Goal: Task Accomplishment & Management: Complete application form

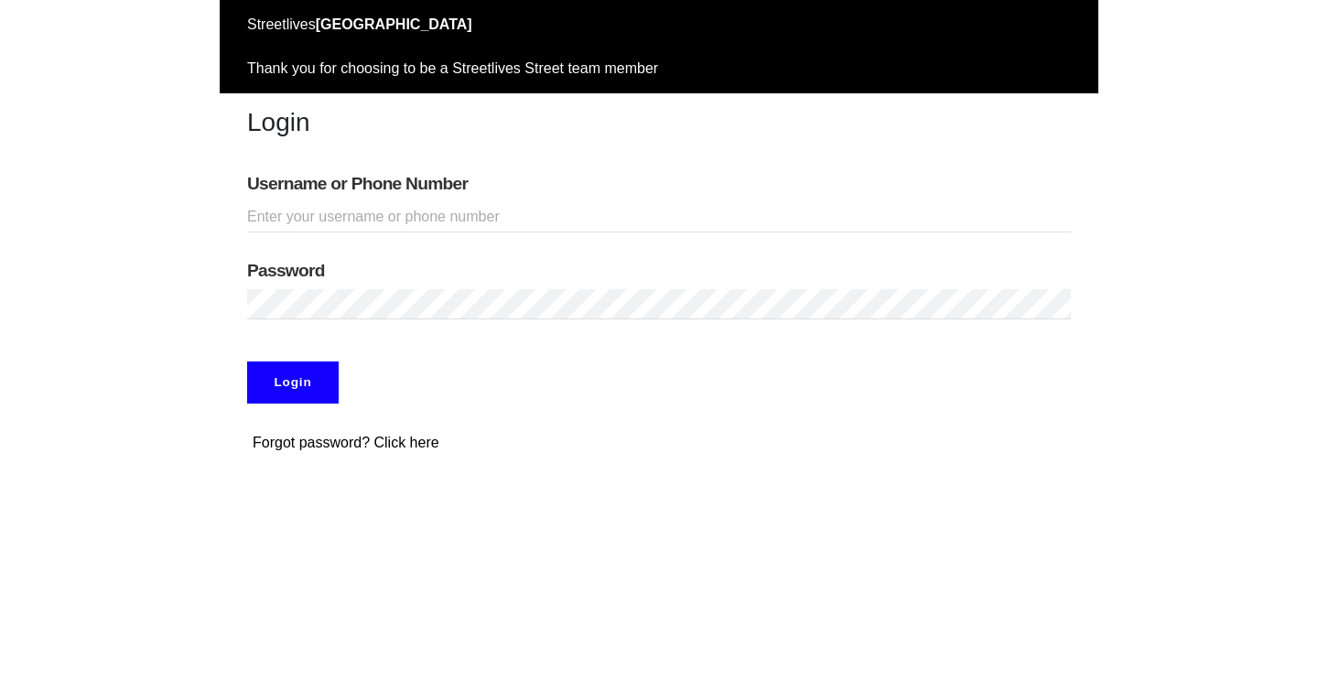
click at [312, 213] on input "Username or Phone Number" at bounding box center [659, 217] width 824 height 30
type input "adamabard"
click at [289, 379] on input "Login" at bounding box center [293, 383] width 92 height 42
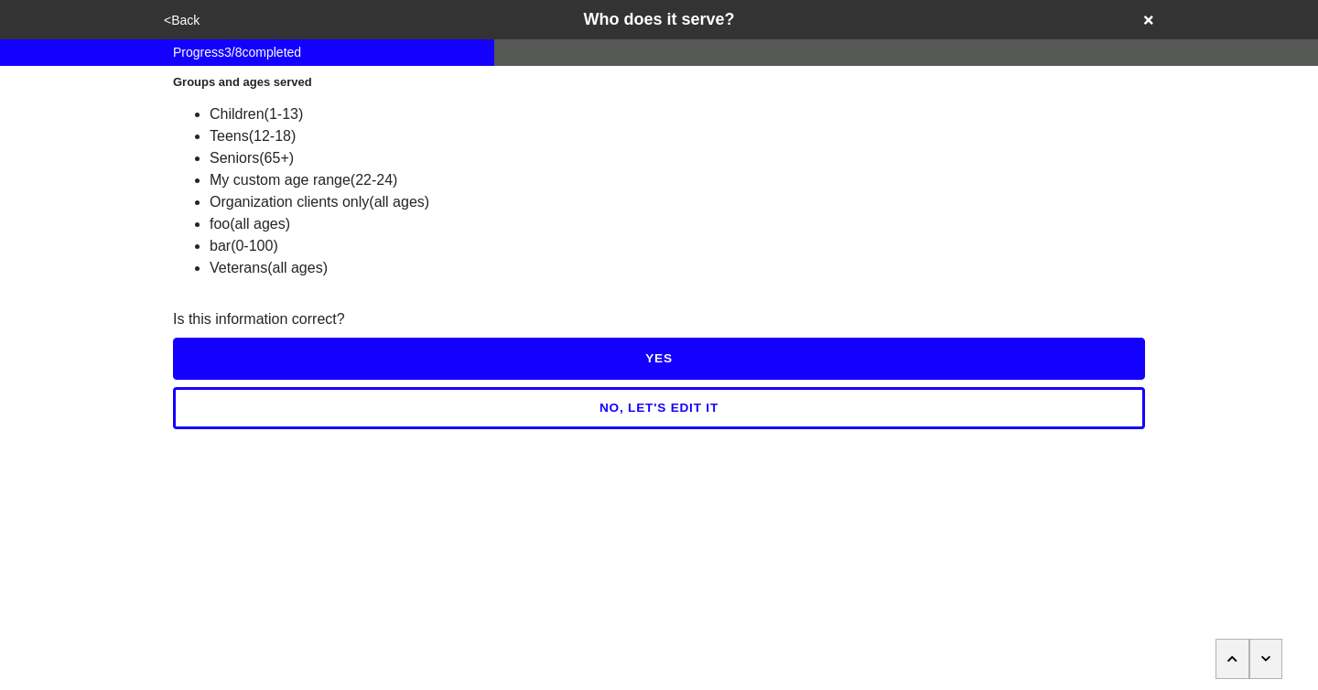
click at [649, 406] on button "NO, LET'S EDIT IT" at bounding box center [659, 408] width 972 height 42
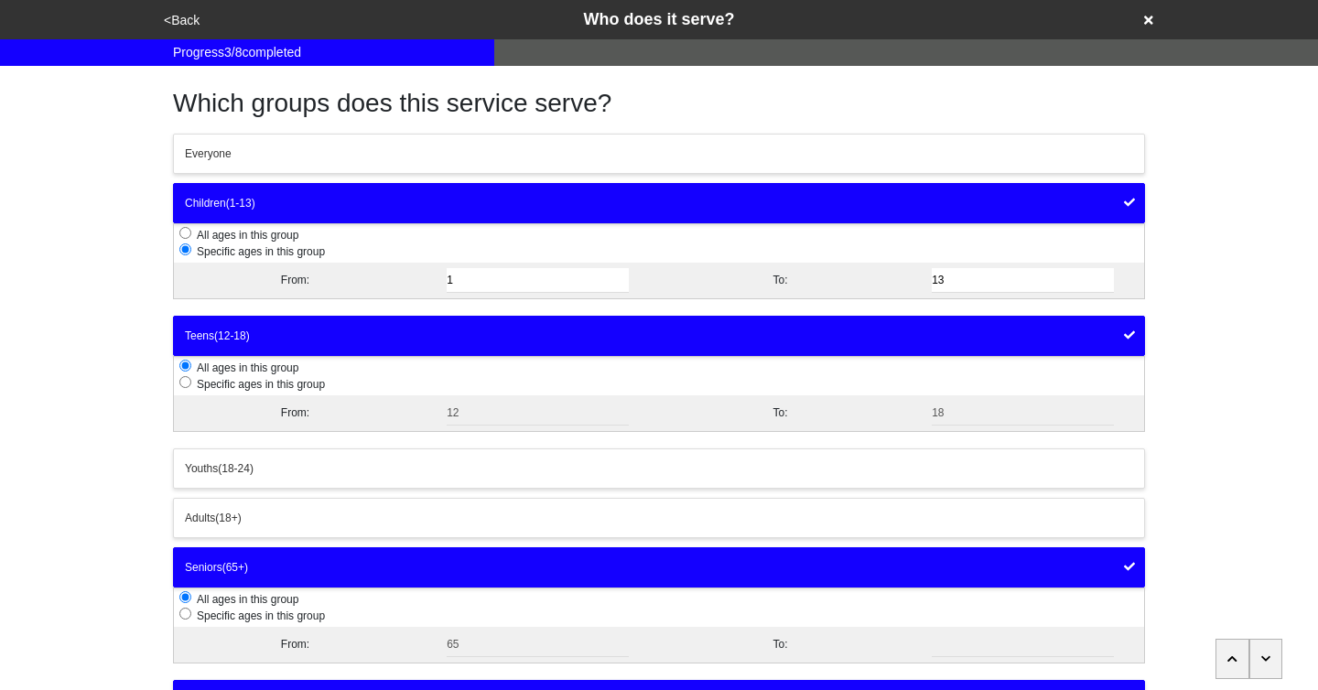
click at [1058, 343] on button "Teens (12-18)" at bounding box center [659, 336] width 972 height 40
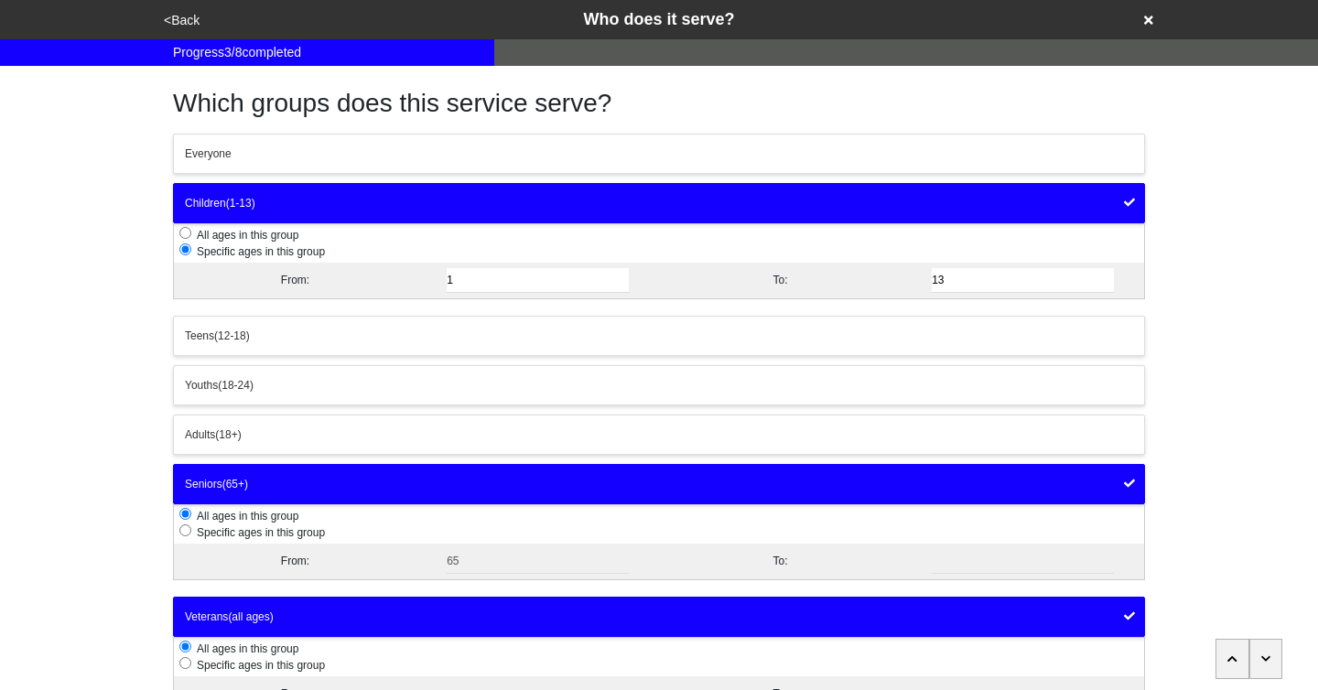
click at [915, 483] on div "Seniors (65+)" at bounding box center [659, 484] width 948 height 16
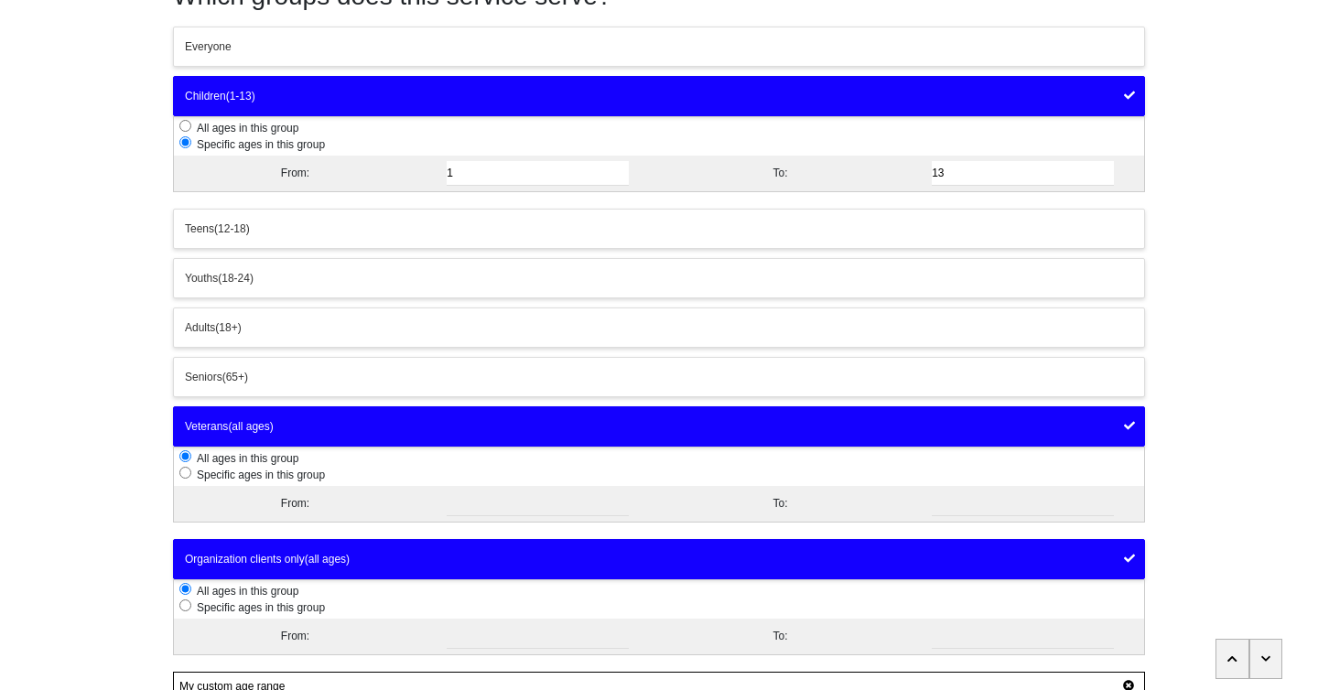
scroll to position [110, 0]
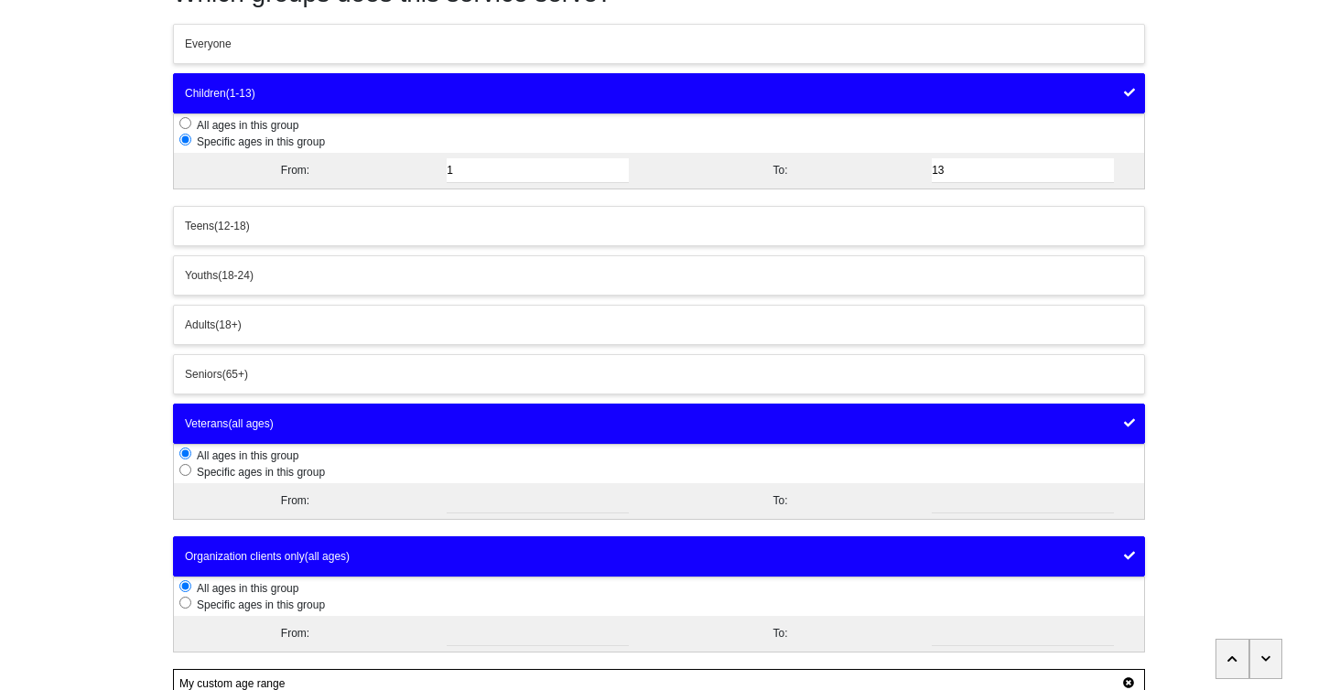
click at [882, 244] on button "Teens (12-18)" at bounding box center [659, 226] width 972 height 40
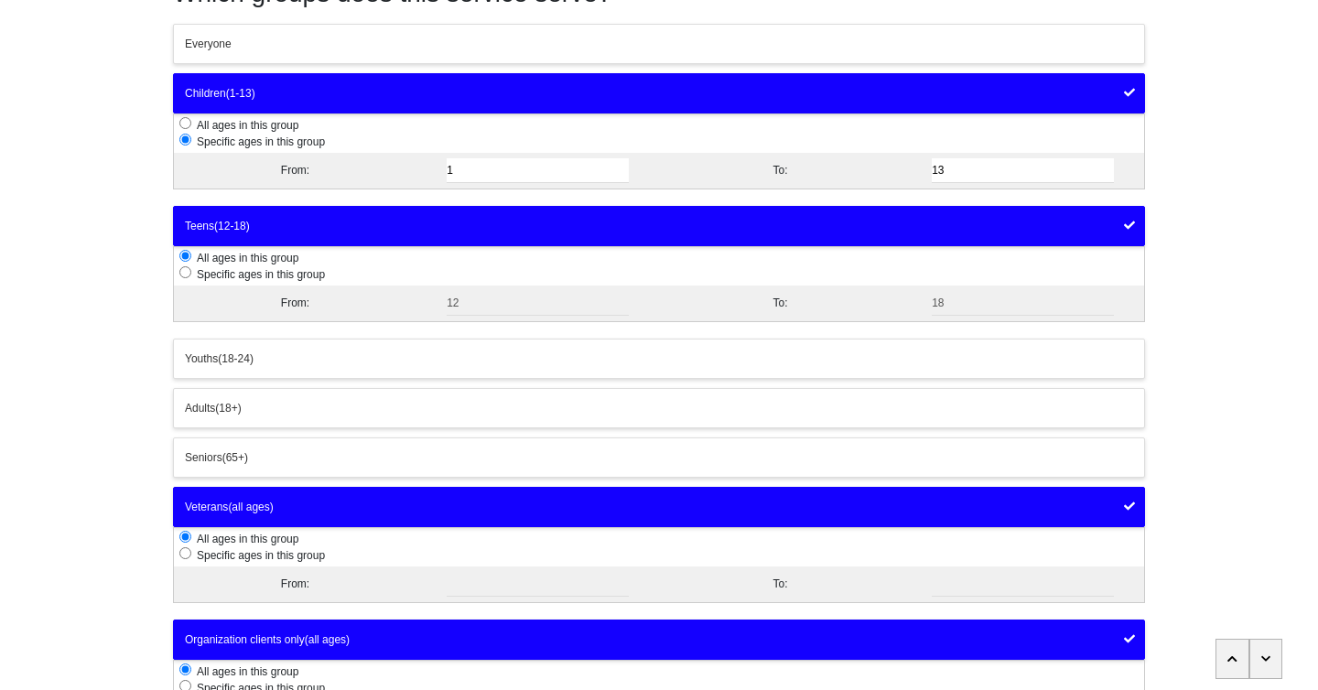
click at [970, 103] on button "Children (1-13)" at bounding box center [659, 93] width 972 height 40
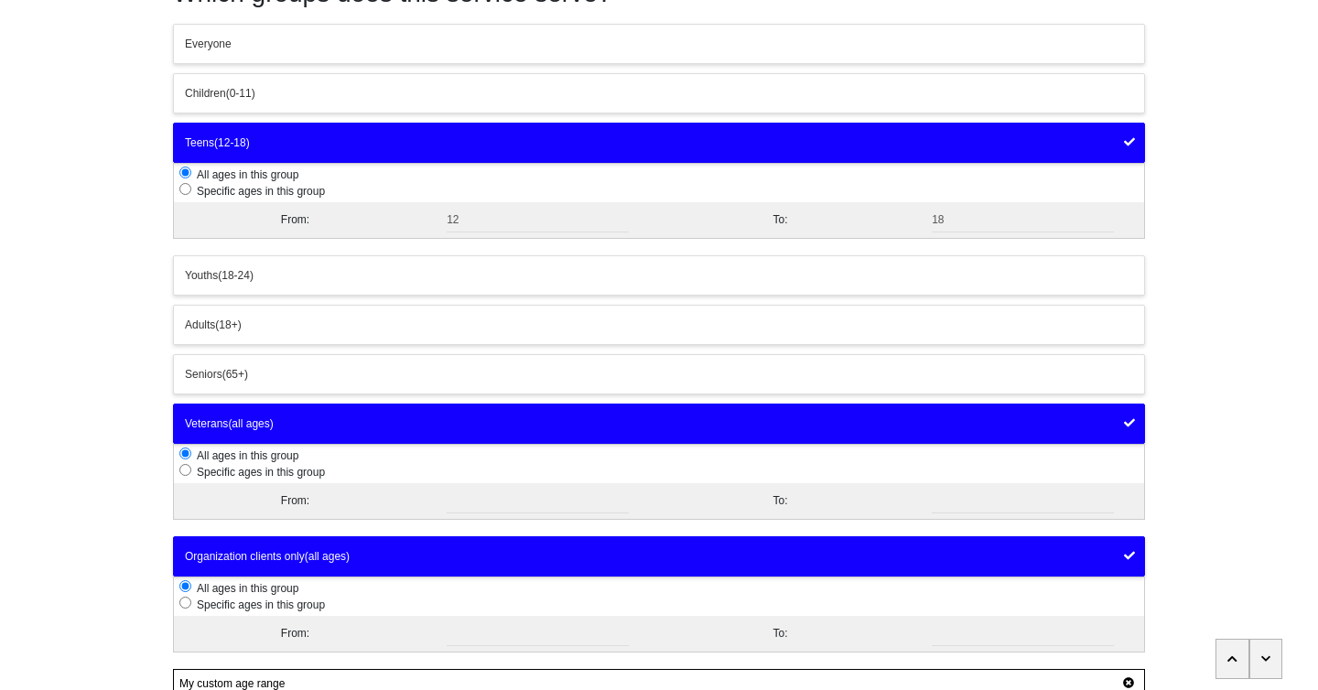
click at [937, 137] on div "Teens (12-18)" at bounding box center [659, 143] width 948 height 16
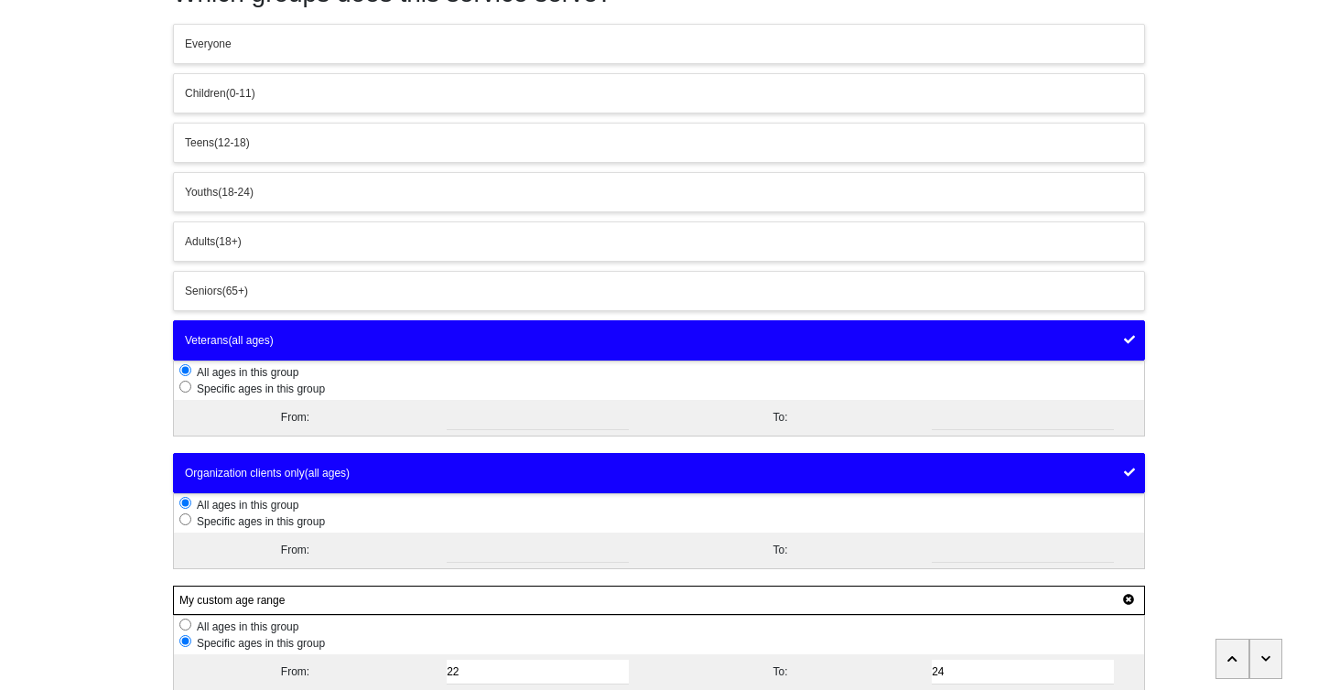
click at [803, 339] on div "Veterans (all ages)" at bounding box center [659, 340] width 948 height 16
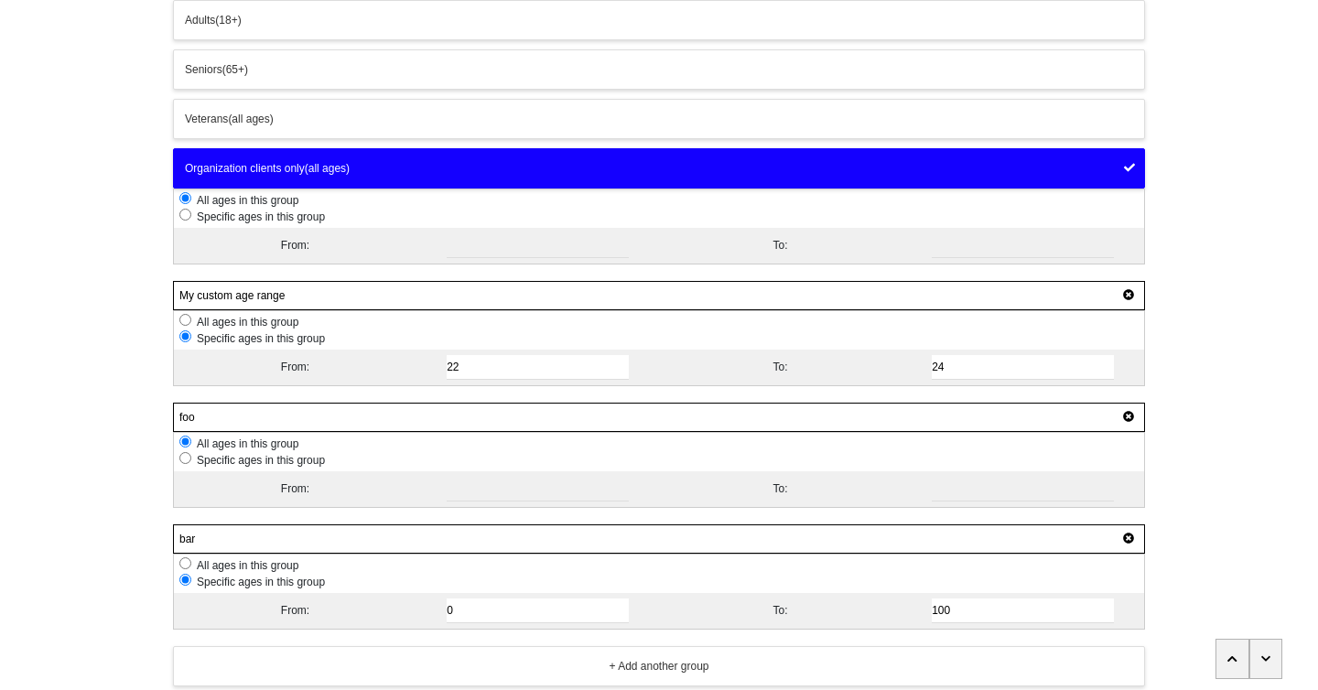
scroll to position [332, 0]
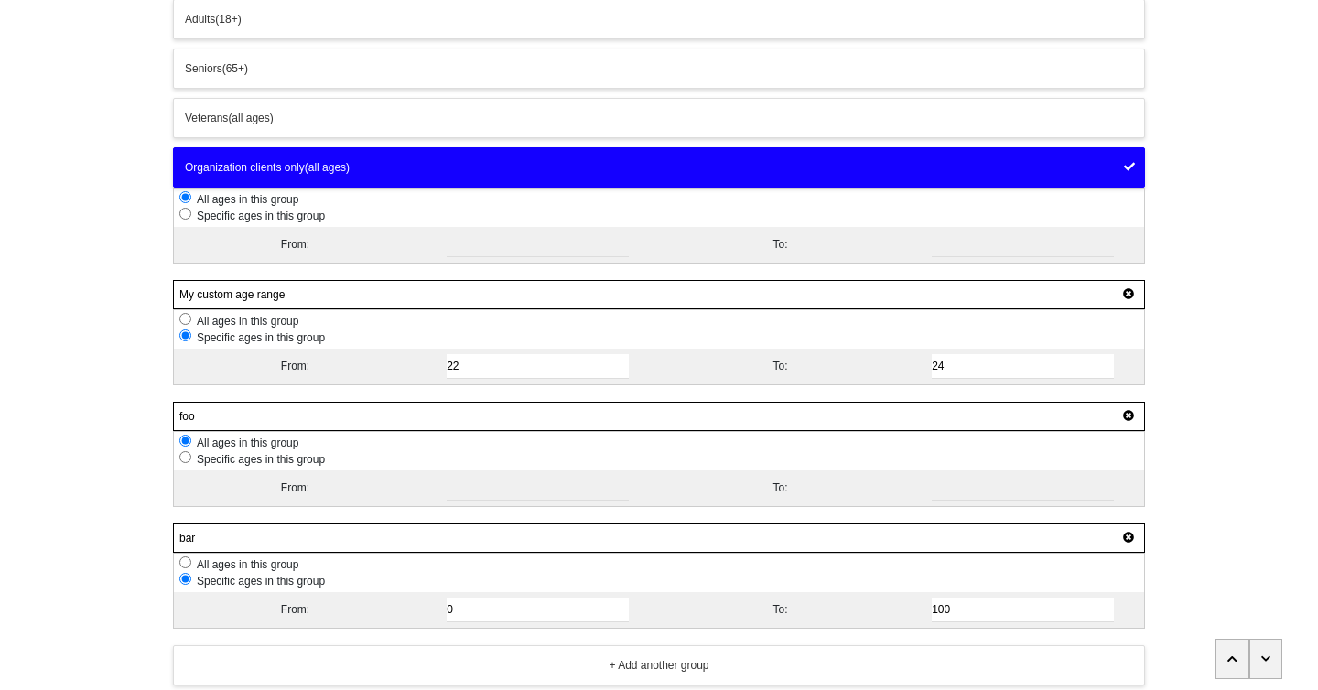
click at [575, 171] on div "Organization clients only (all ages)" at bounding box center [659, 167] width 948 height 16
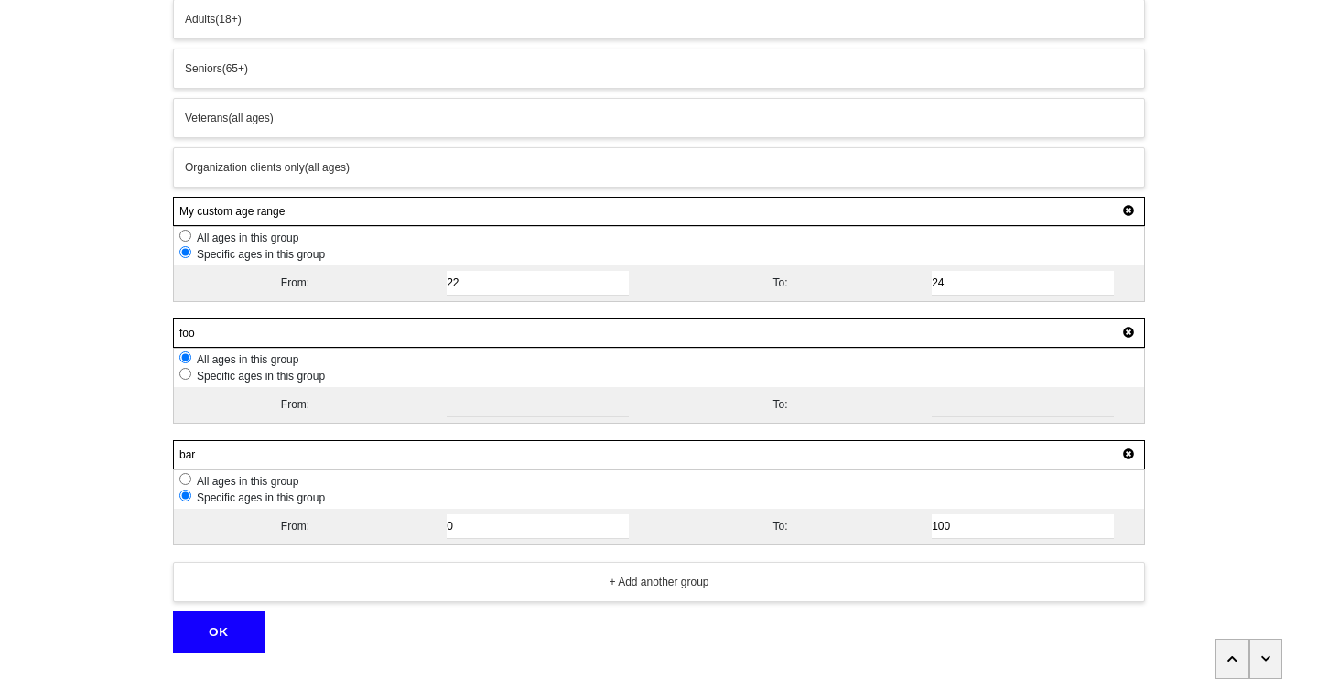
click at [233, 336] on input "foo" at bounding box center [659, 333] width 972 height 29
click at [137, 344] on div "Which groups does this service serve? Everyone Children (0-11) Teens (12-18) Yo…" at bounding box center [659, 194] width 1044 height 920
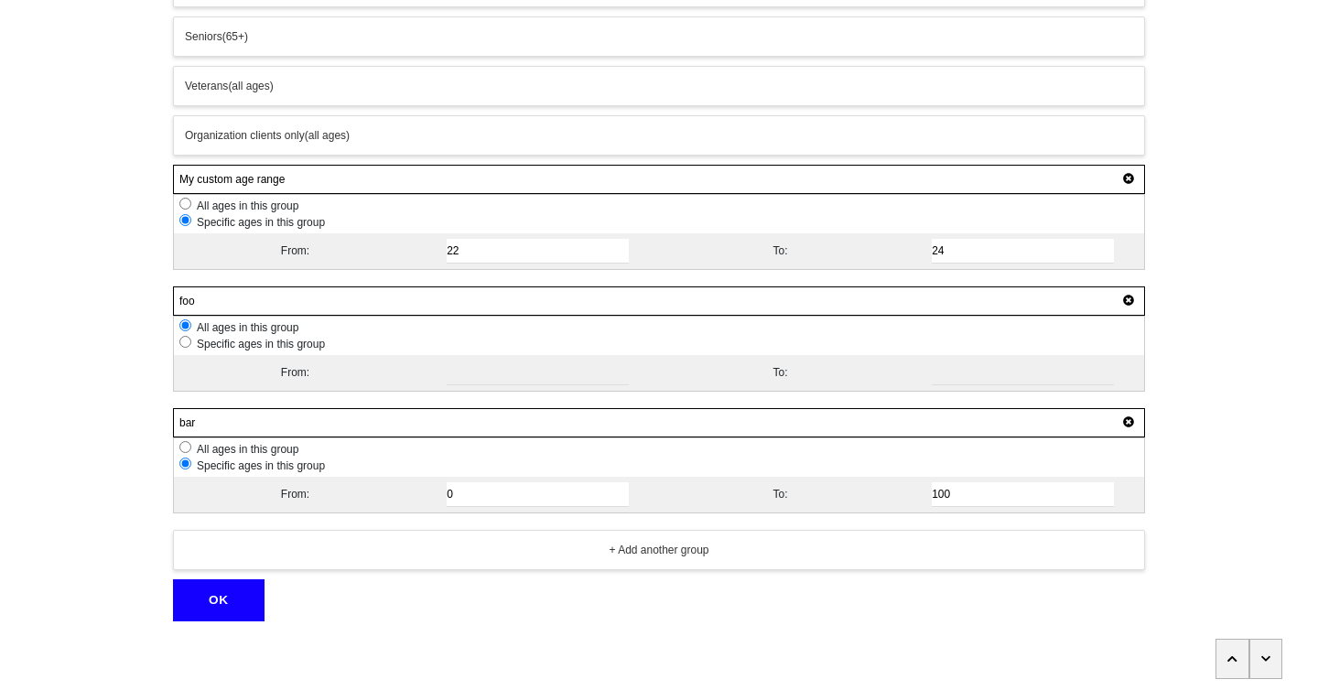
scroll to position [369, 0]
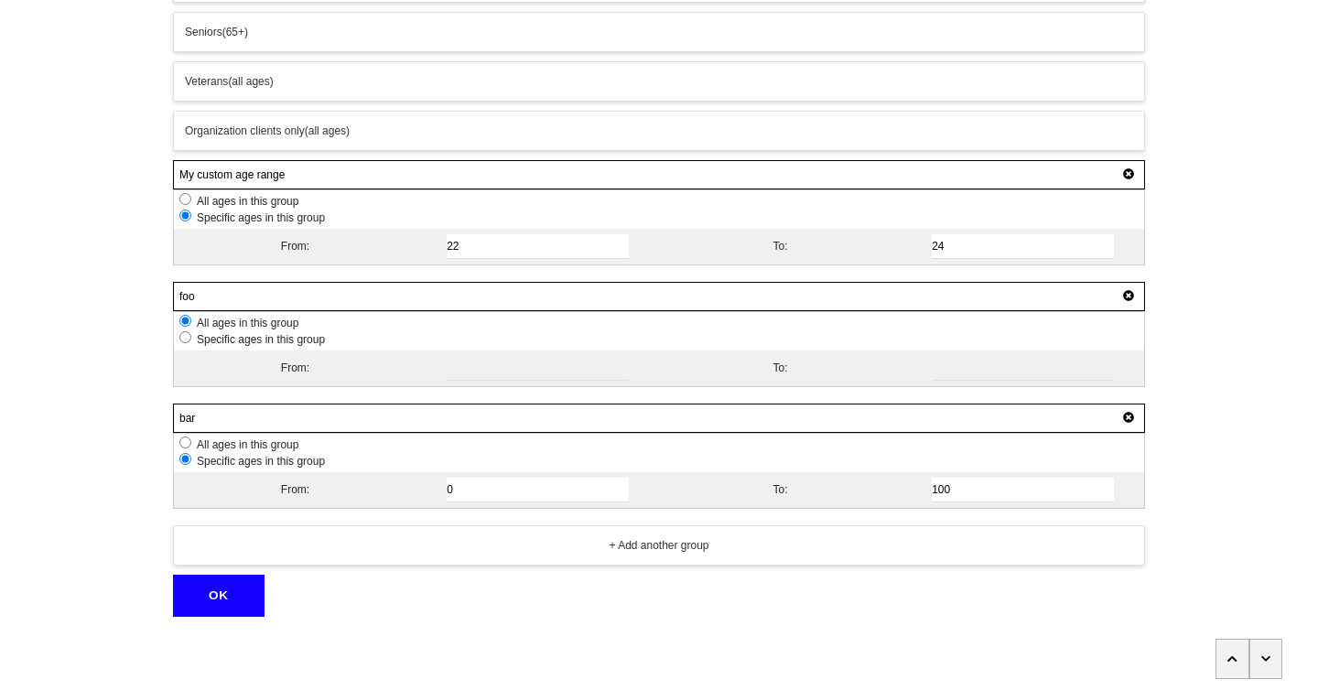
click at [231, 590] on button "OK" at bounding box center [219, 596] width 92 height 42
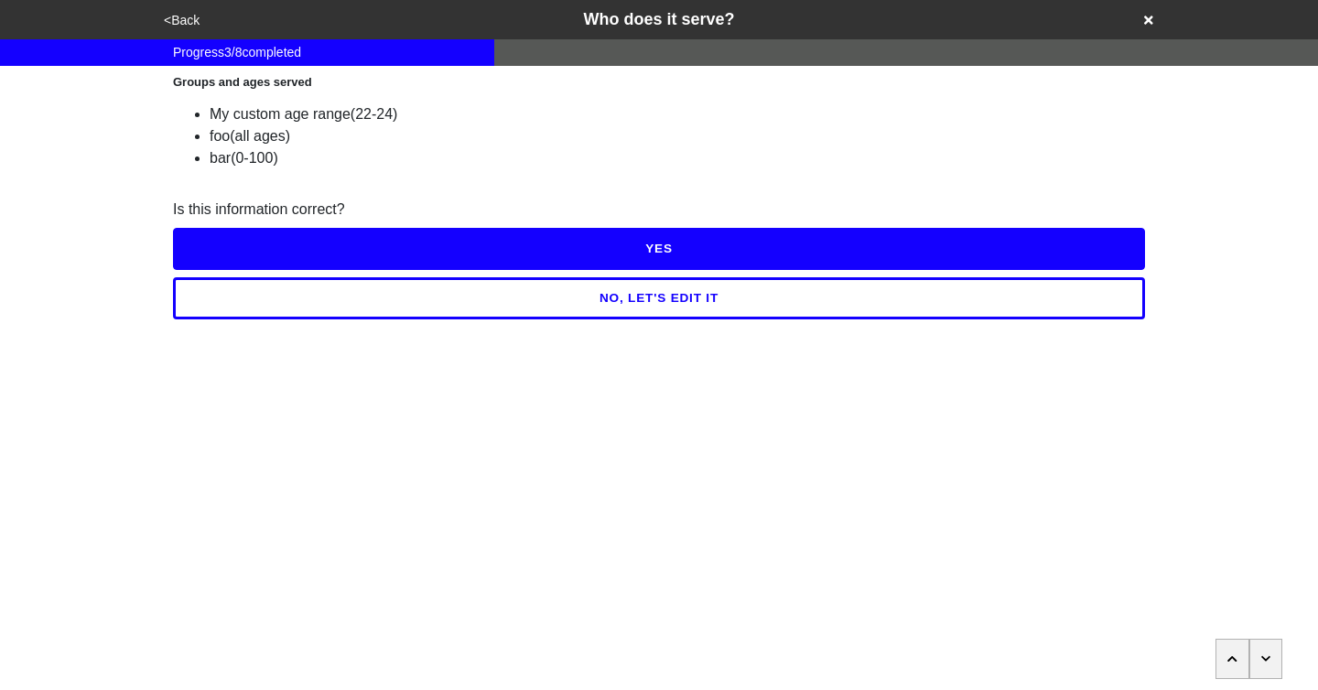
scroll to position [0, 0]
click at [590, 298] on button "NO, LET'S EDIT IT" at bounding box center [659, 298] width 972 height 42
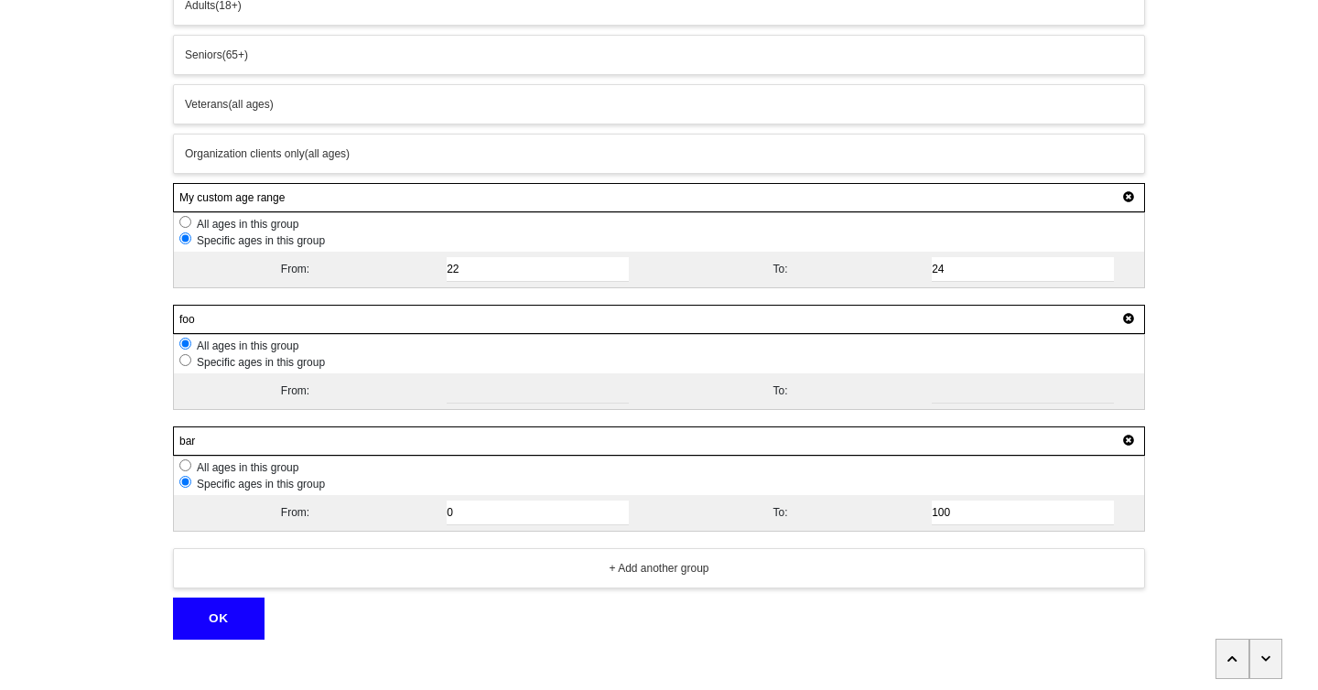
scroll to position [354, 0]
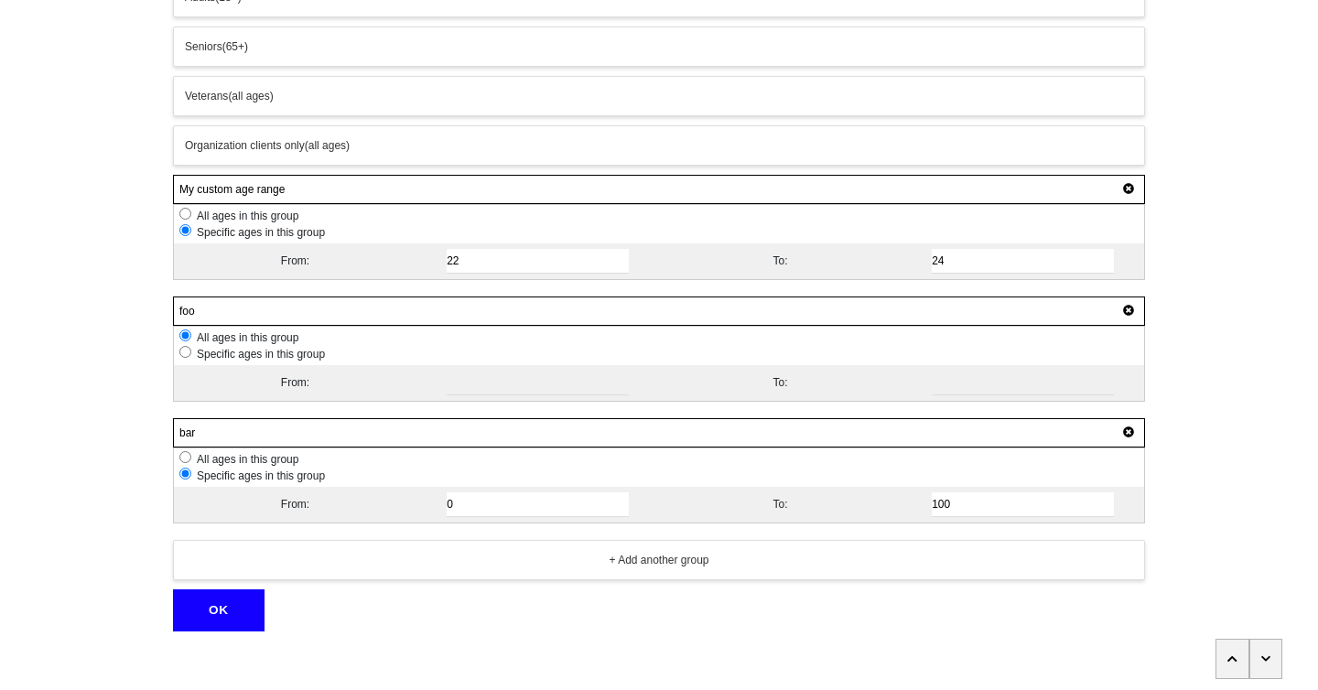
click at [1132, 432] on icon at bounding box center [1128, 432] width 11 height 11
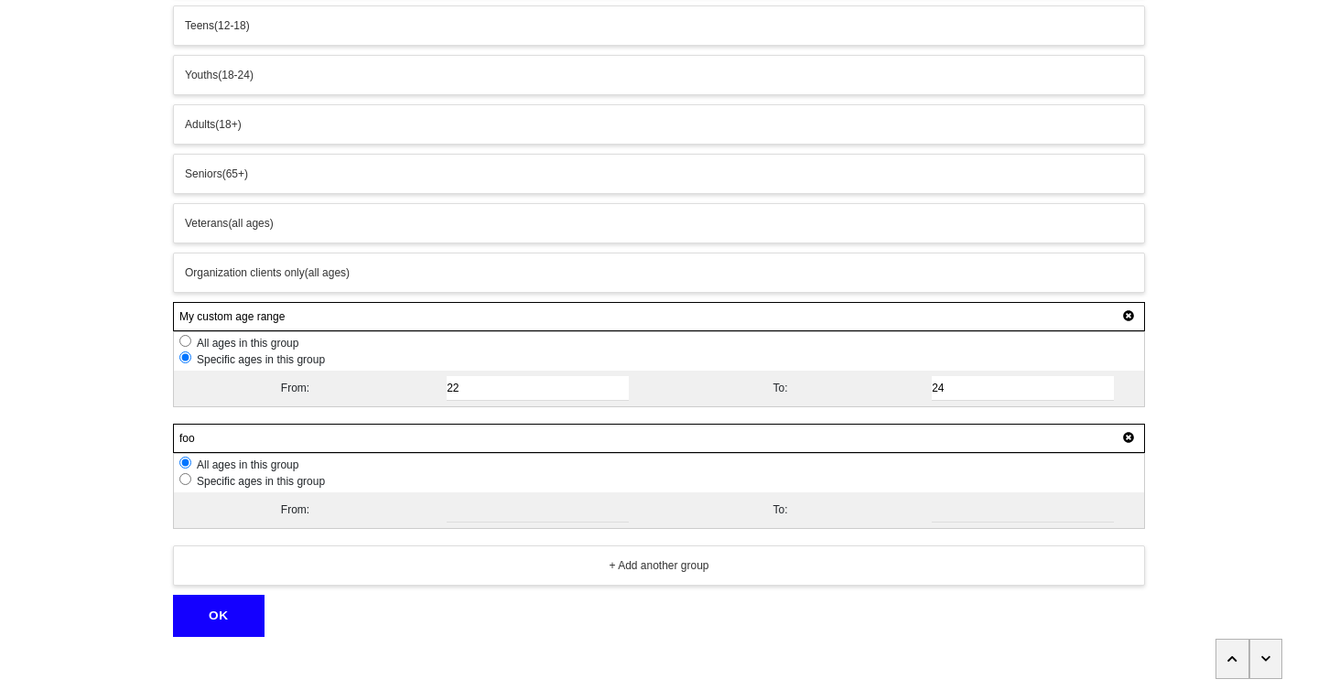
scroll to position [224, 0]
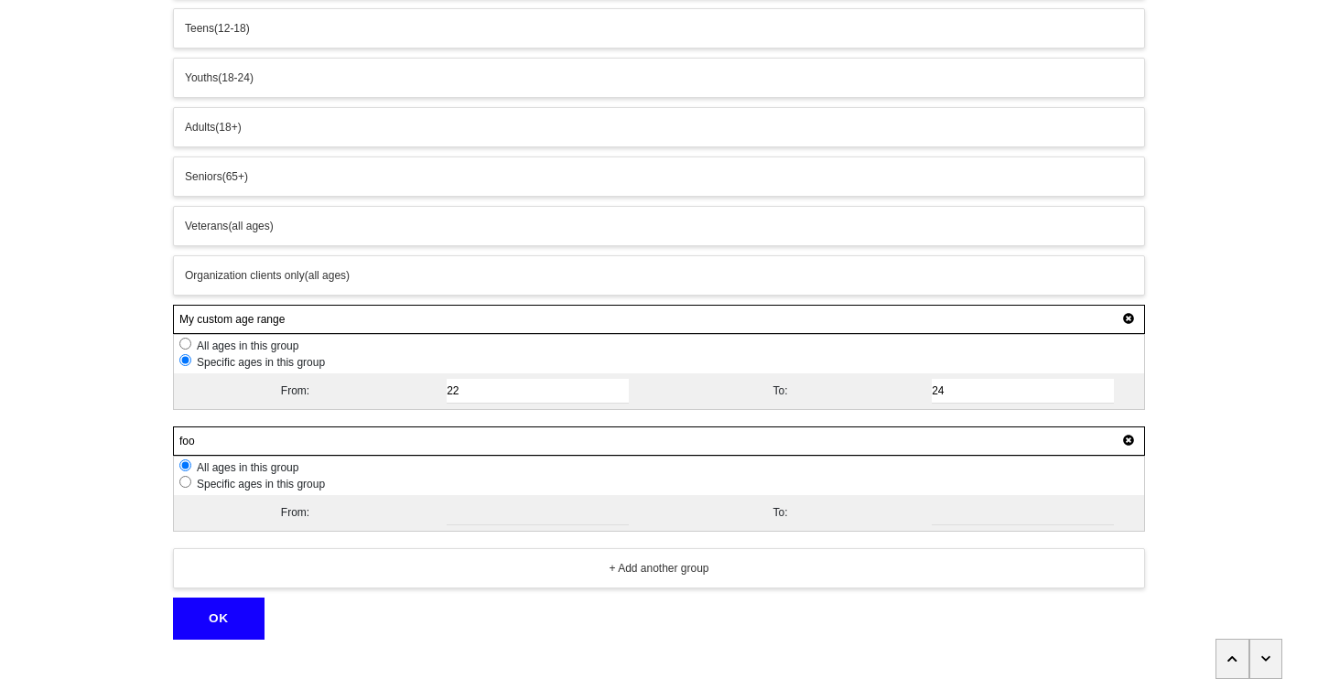
click at [200, 444] on input "foo" at bounding box center [659, 441] width 972 height 29
type input "foobar"
click at [43, 439] on div "<Back Who does it serve? Progress 3 / 8 completed Which groups does this servic…" at bounding box center [659, 208] width 1318 height 864
click at [192, 602] on button "OK" at bounding box center [219, 619] width 92 height 42
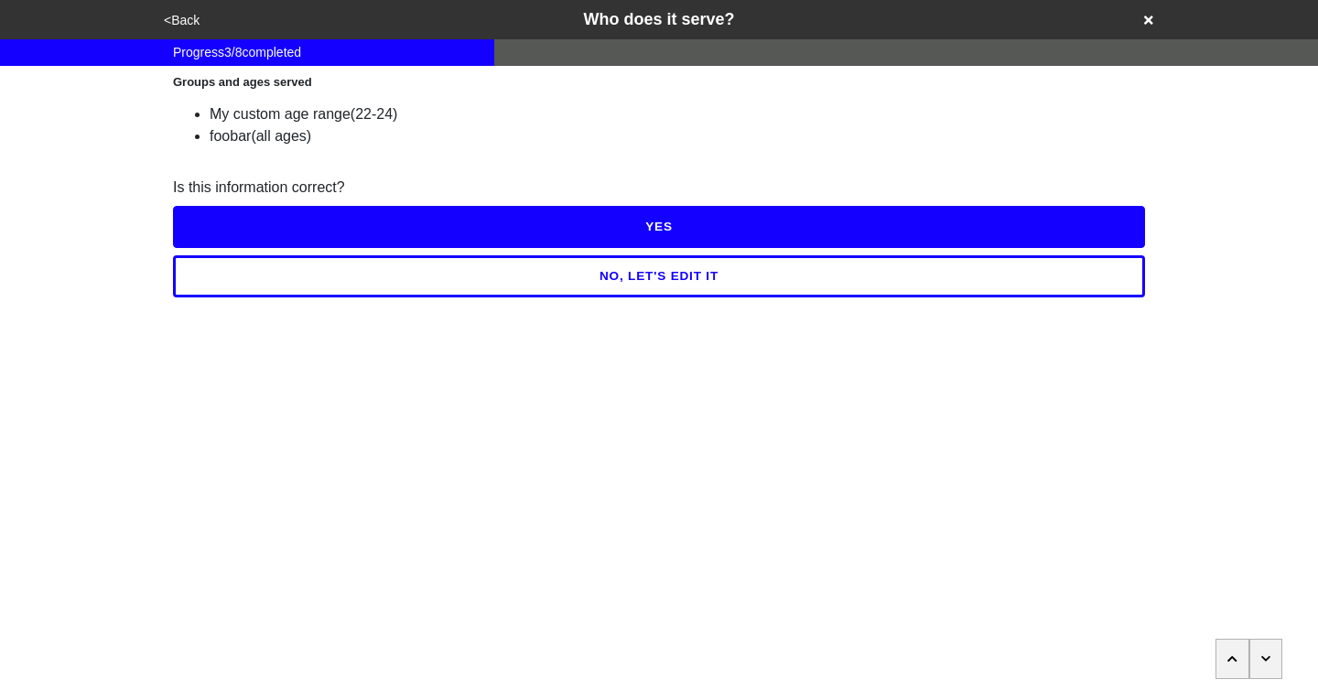
click at [646, 277] on button "NO, LET'S EDIT IT" at bounding box center [659, 276] width 972 height 42
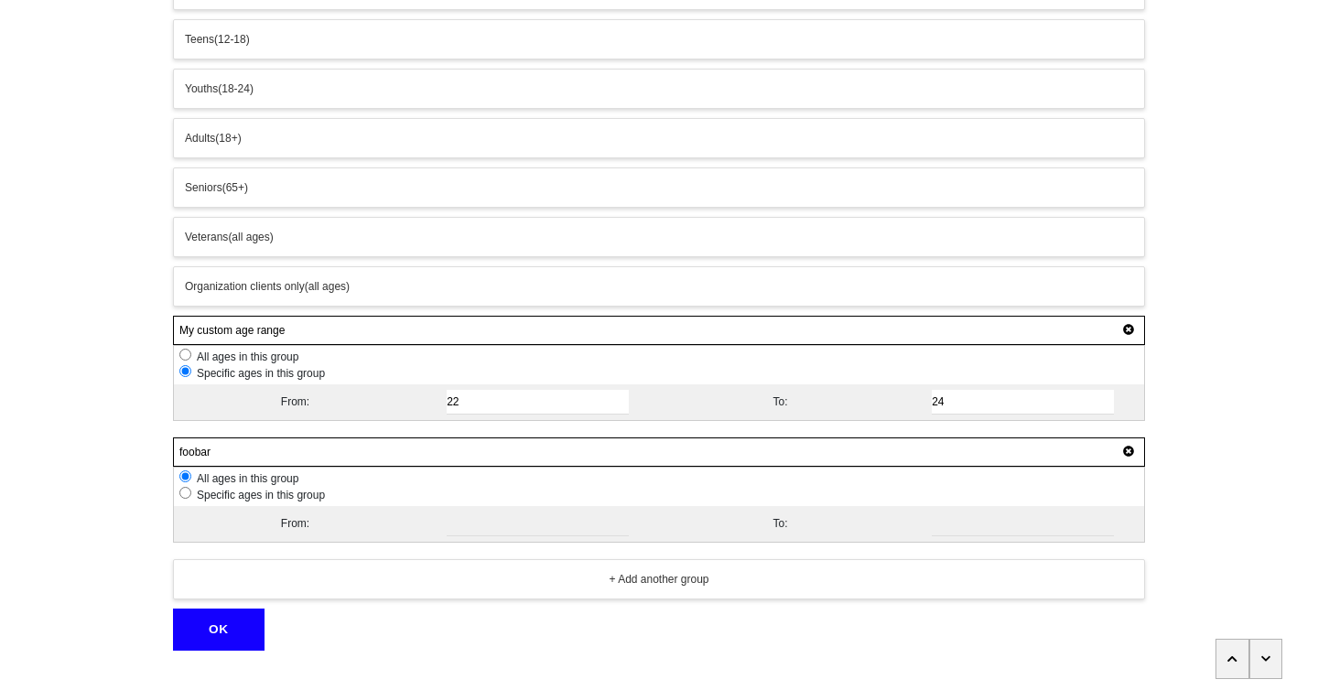
scroll to position [220, 0]
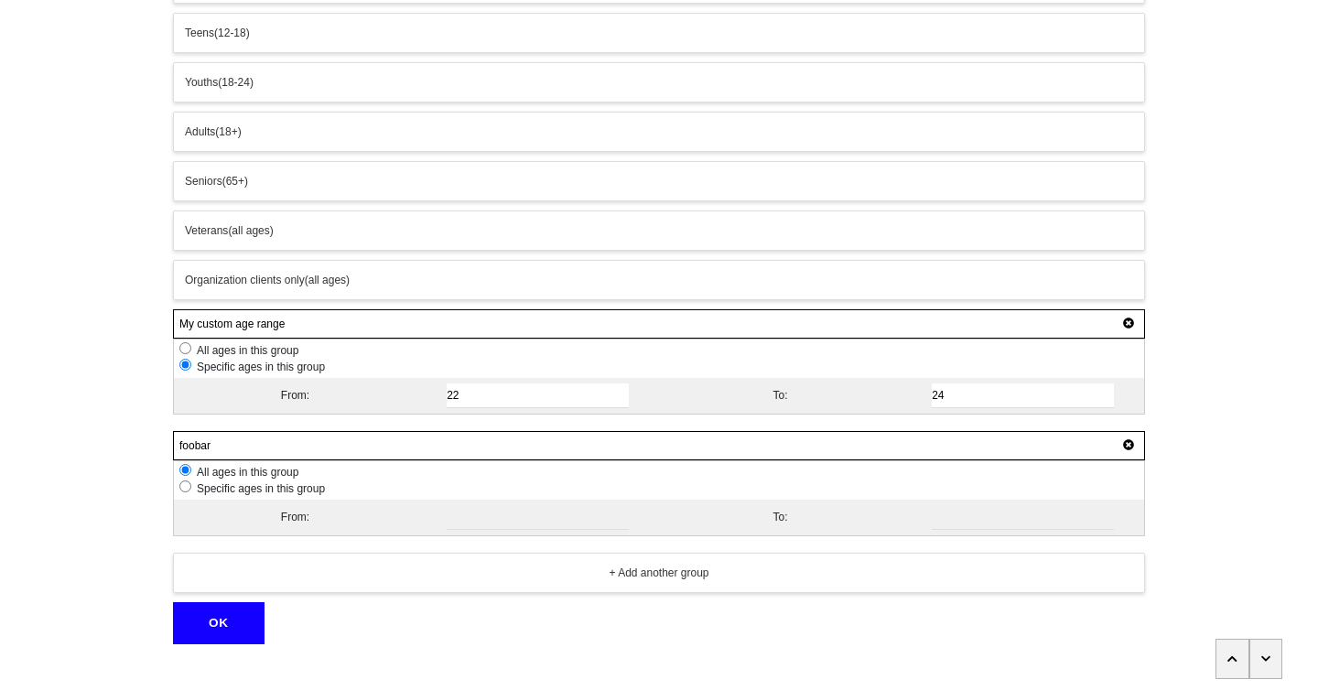
click at [216, 625] on button "OK" at bounding box center [219, 623] width 92 height 42
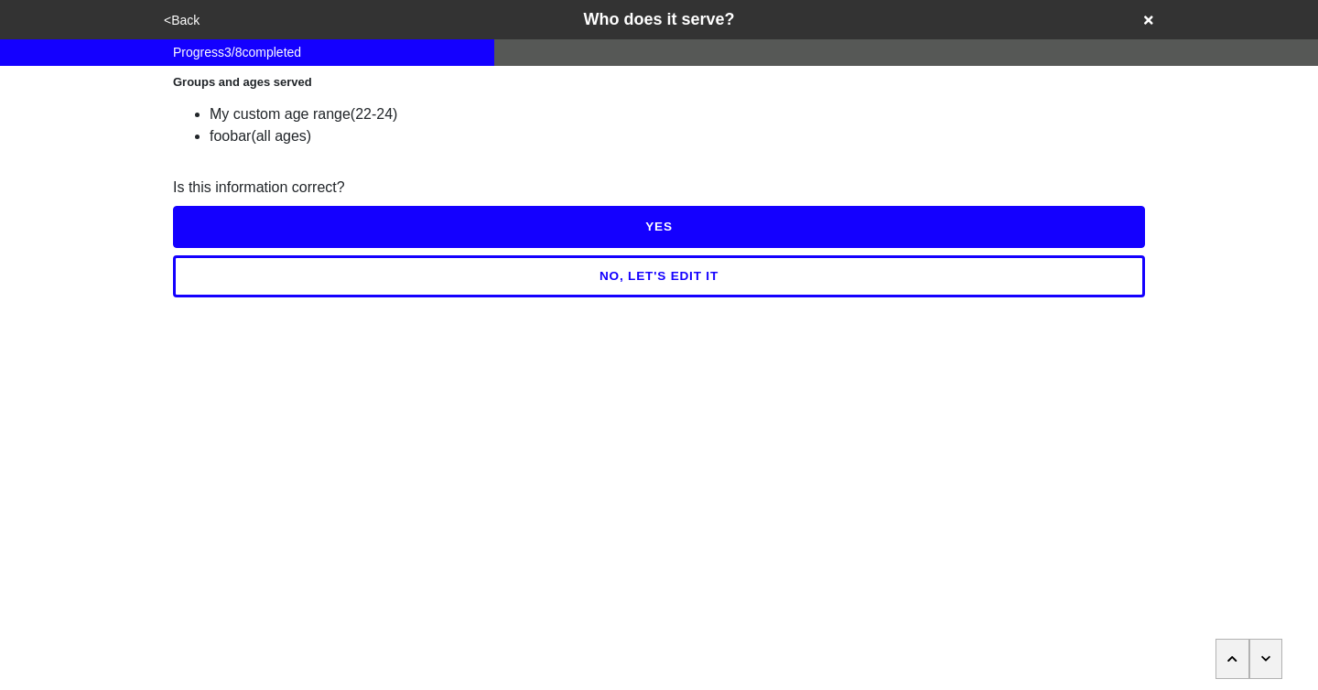
click at [512, 283] on button "NO, LET'S EDIT IT" at bounding box center [659, 276] width 972 height 42
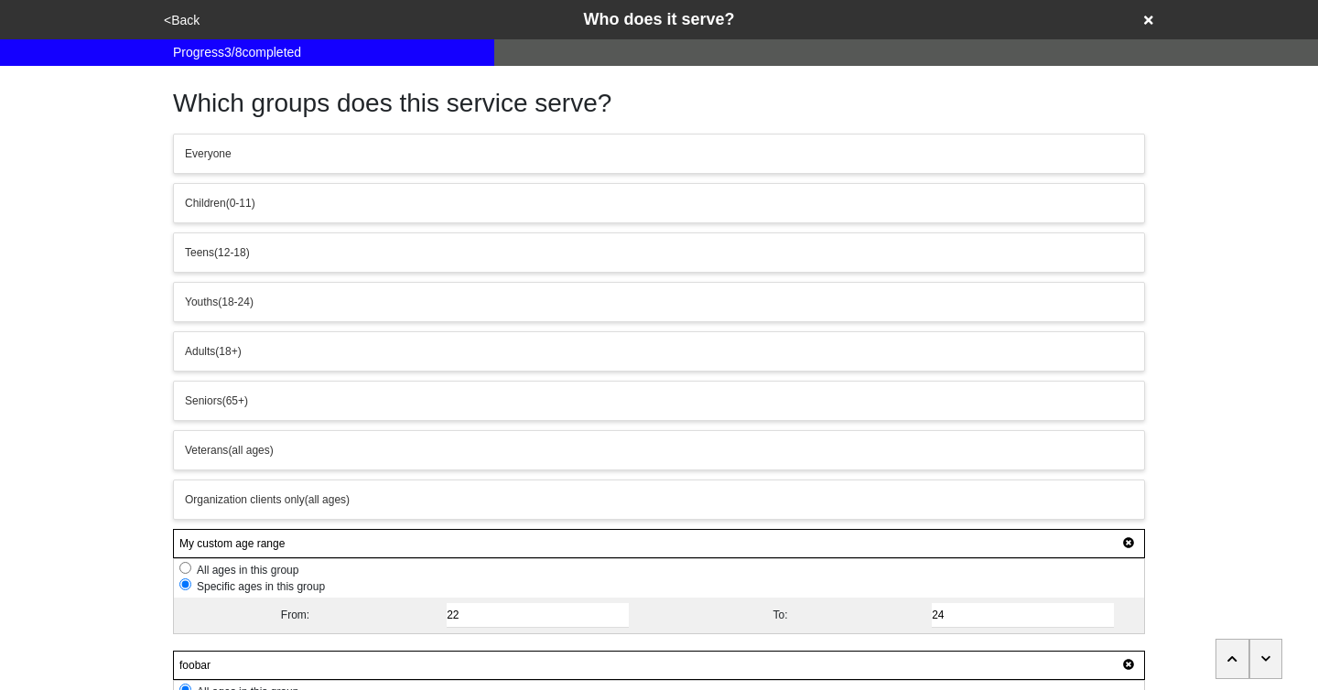
click at [455, 169] on button "Everyone" at bounding box center [659, 154] width 972 height 40
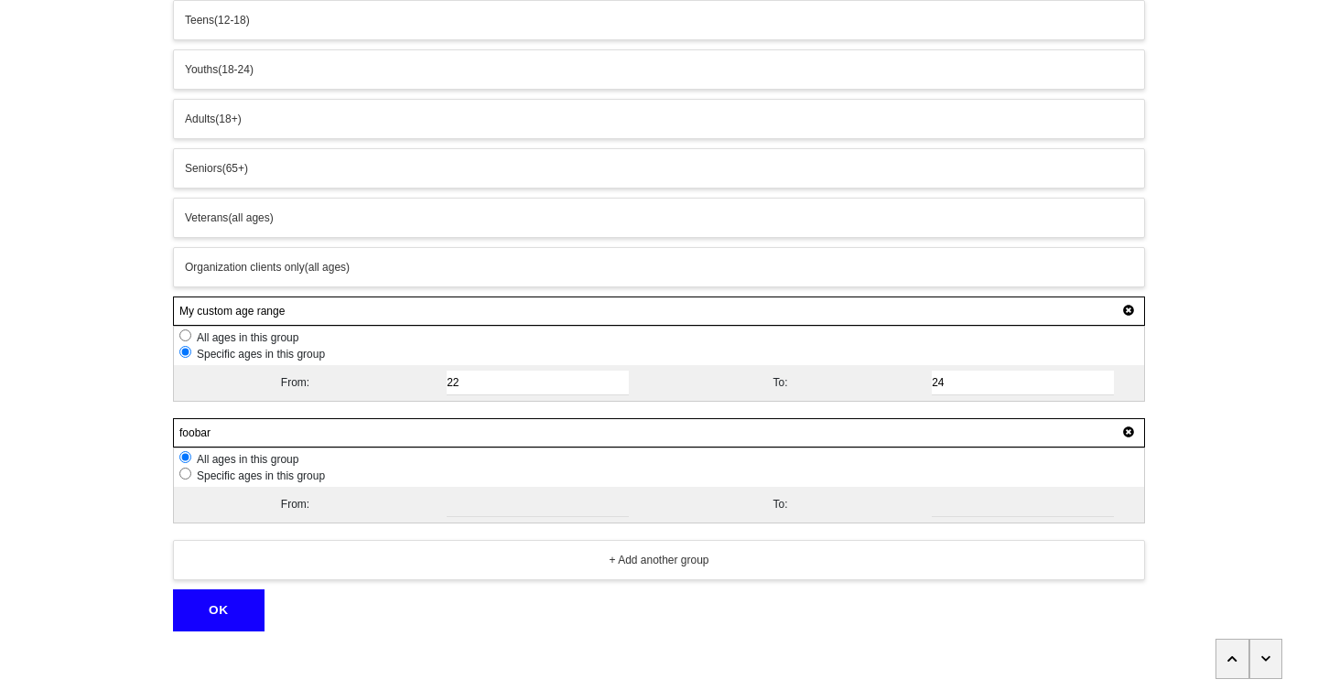
scroll to position [247, 0]
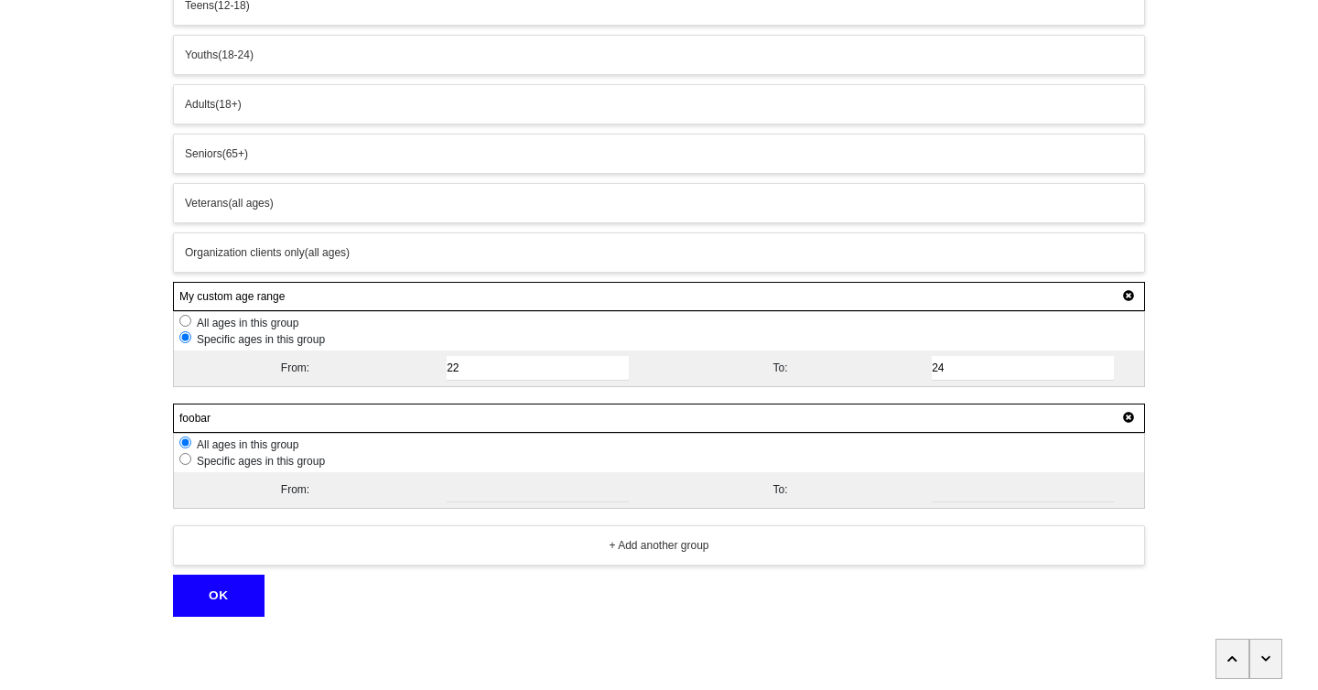
click at [244, 592] on button "OK" at bounding box center [219, 596] width 92 height 42
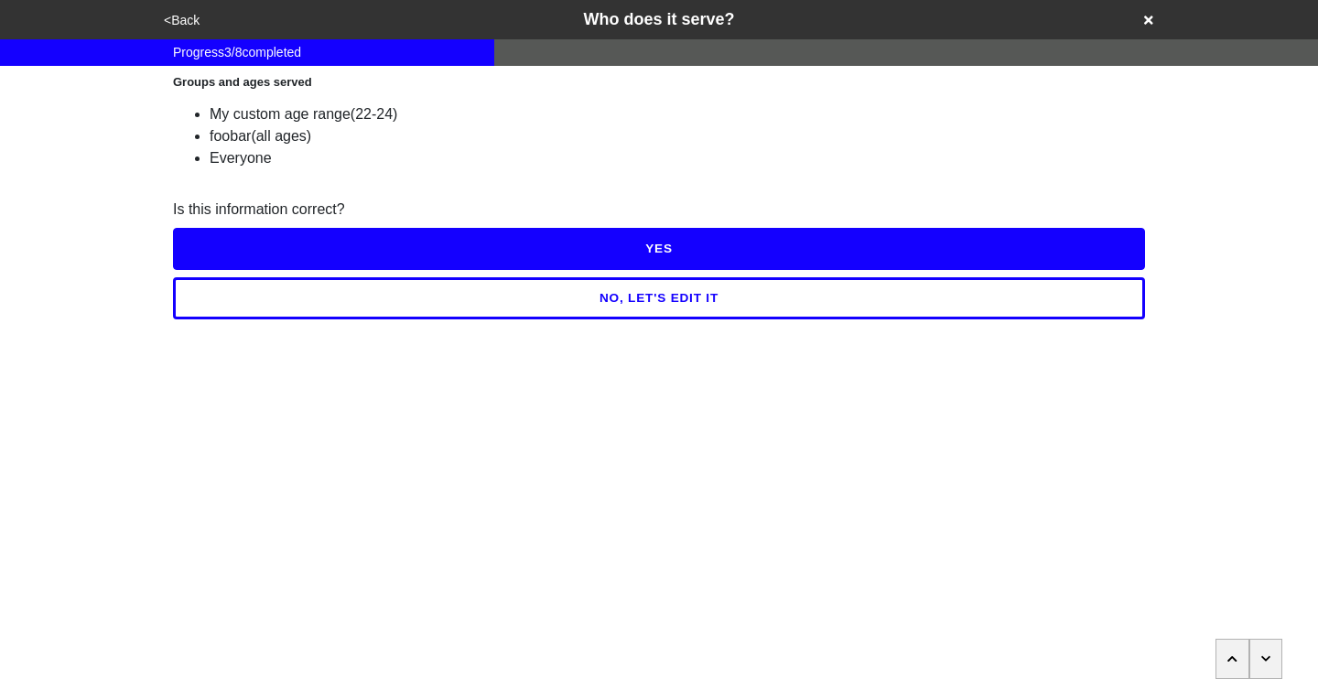
scroll to position [0, 0]
click at [540, 306] on button "NO, LET'S EDIT IT" at bounding box center [659, 298] width 972 height 42
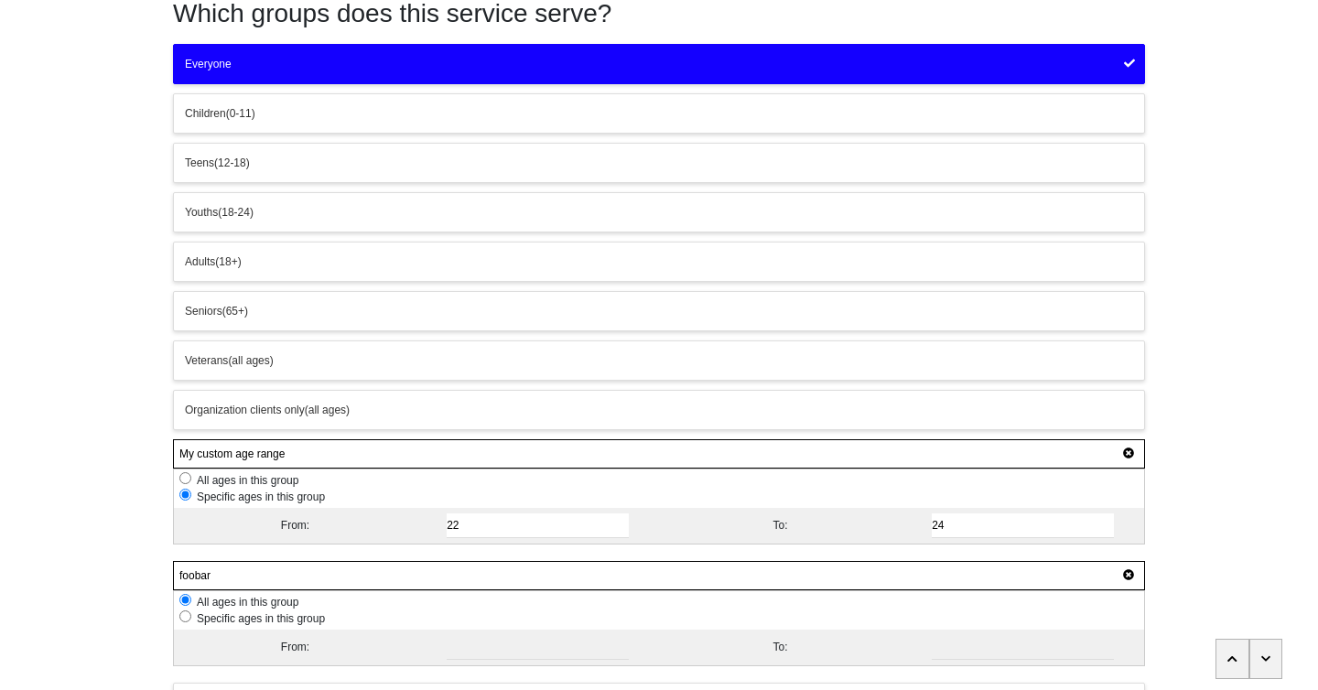
scroll to position [71, 0]
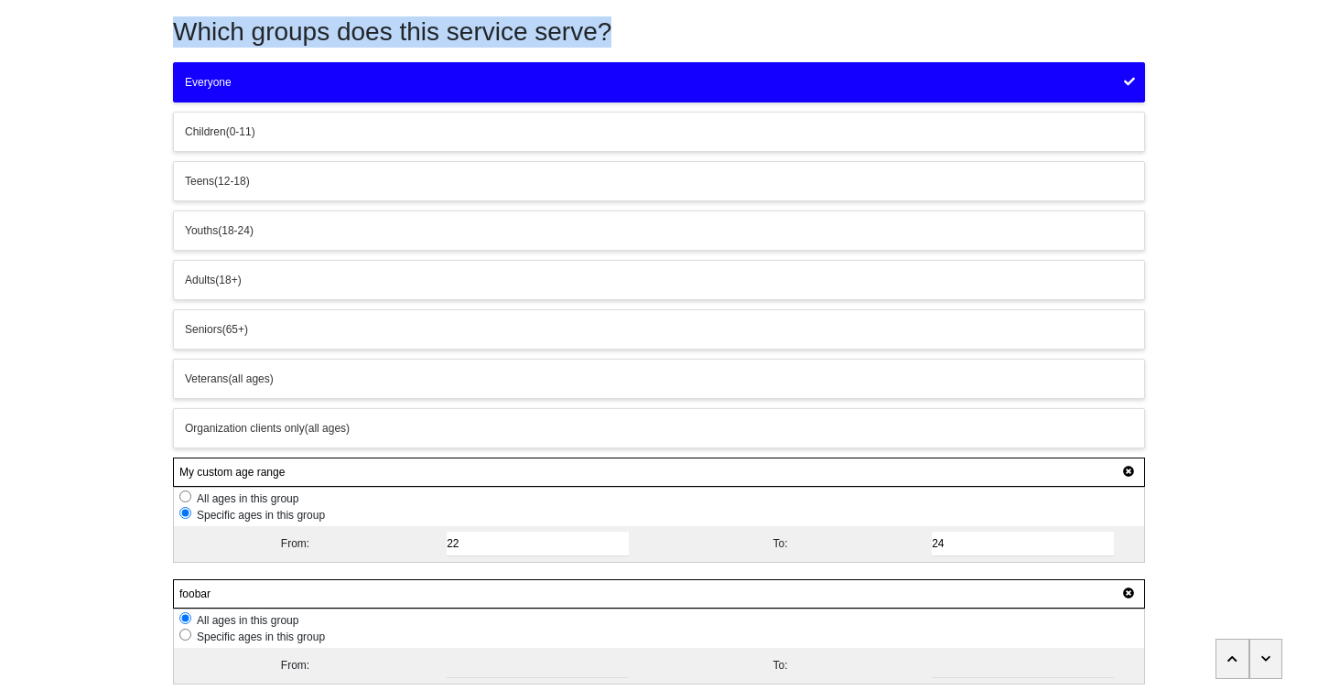
drag, startPoint x: 607, startPoint y: 27, endPoint x: 174, endPoint y: 33, distance: 433.1
click at [174, 33] on h1 "Which groups does this service serve?" at bounding box center [659, 31] width 972 height 31
drag, startPoint x: 604, startPoint y: 35, endPoint x: 168, endPoint y: 41, distance: 436.7
click at [168, 41] on div "Which groups does this service serve? Everyone Children (0-11) Teens (12-18) Yo…" at bounding box center [659, 394] width 1016 height 798
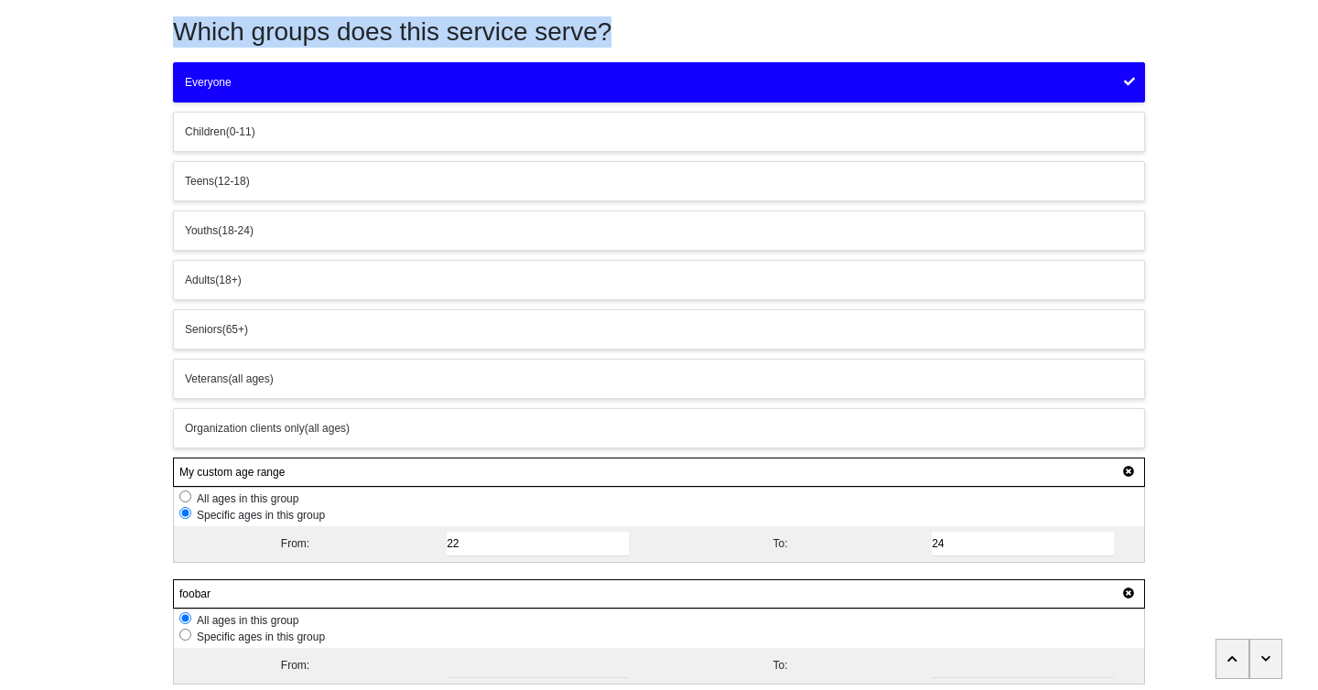
click at [112, 74] on div "<Back Who does it serve? Progress 3 / 8 completed Which groups does this servic…" at bounding box center [659, 361] width 1318 height 864
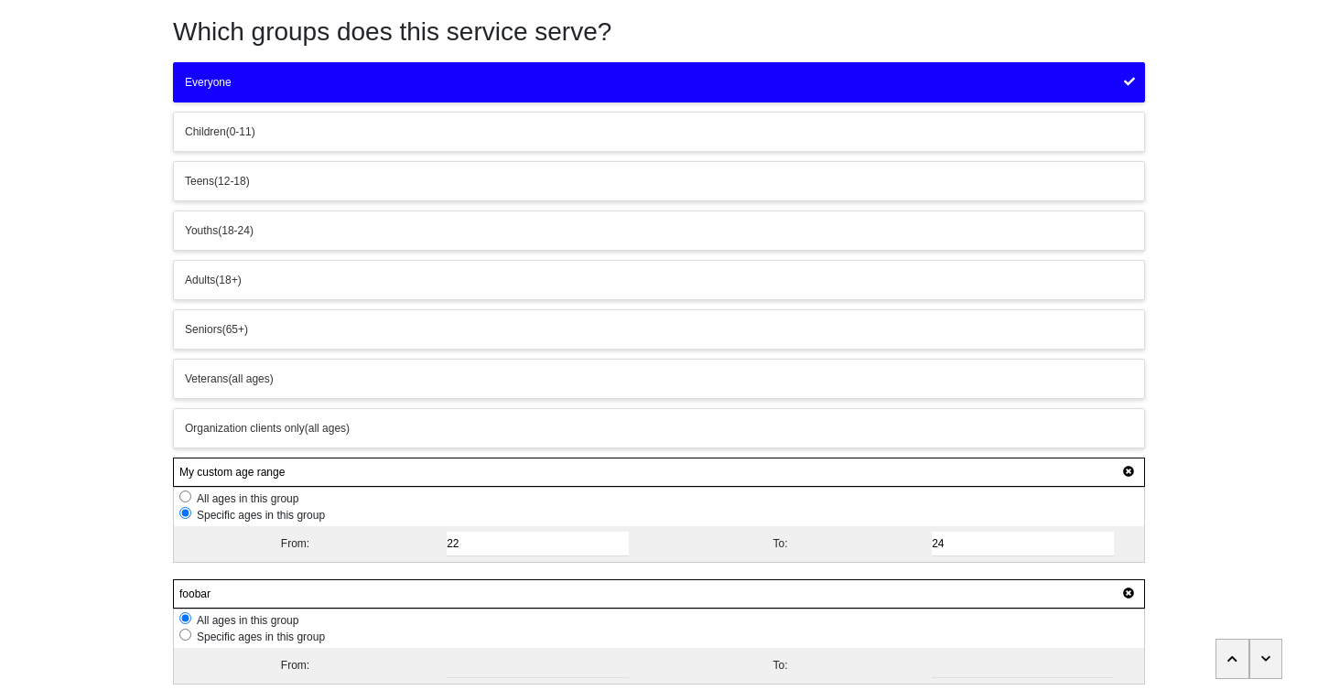
click at [1187, 278] on div "<Back Who does it serve? Progress 3 / 8 completed Which groups does this servic…" at bounding box center [659, 361] width 1318 height 864
click at [715, 66] on button "Everyone" at bounding box center [659, 82] width 972 height 40
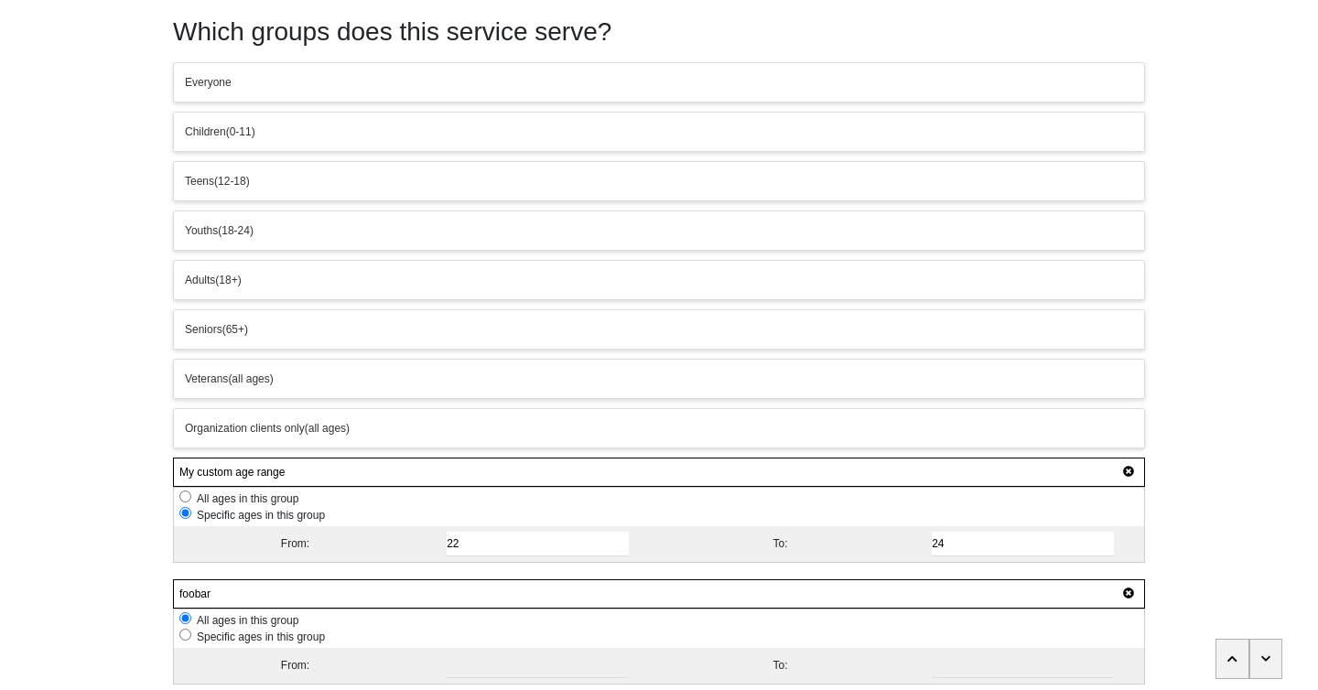
click at [715, 66] on button "Everyone" at bounding box center [659, 82] width 972 height 40
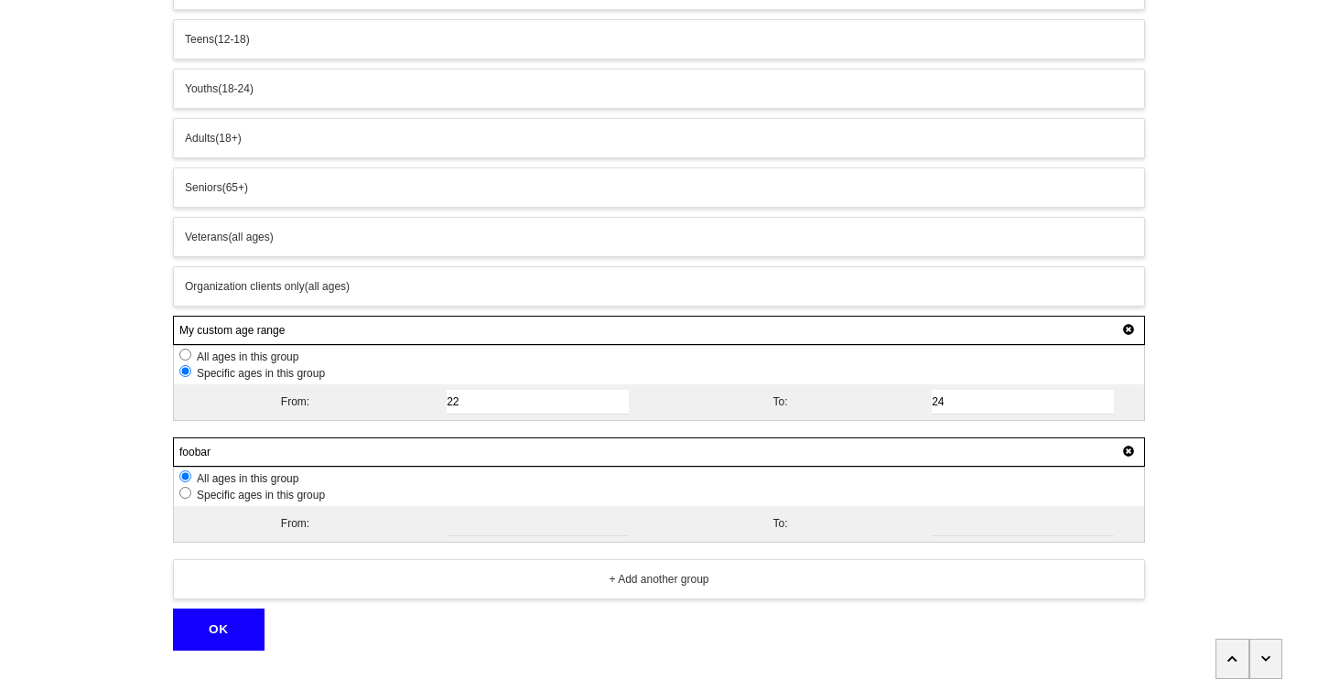
scroll to position [214, 0]
click at [1127, 330] on icon at bounding box center [1128, 328] width 11 height 11
type input "foobar"
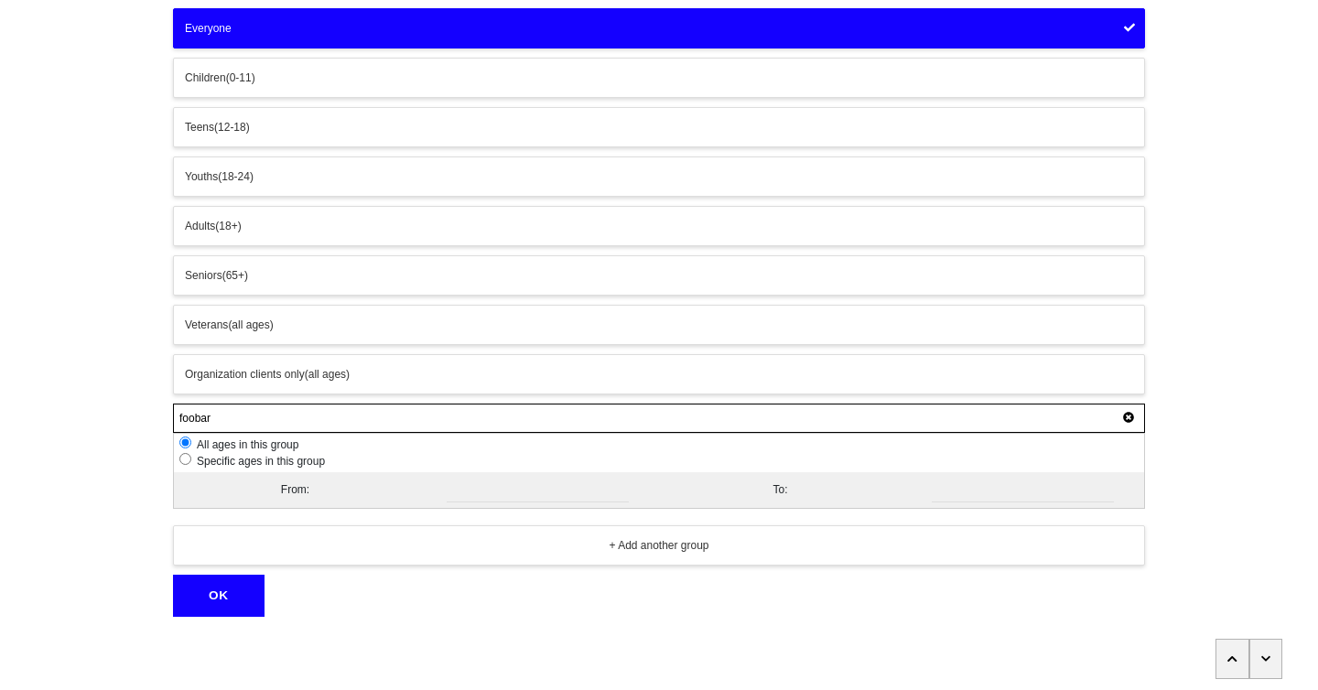
click at [1127, 416] on icon at bounding box center [1128, 417] width 11 height 11
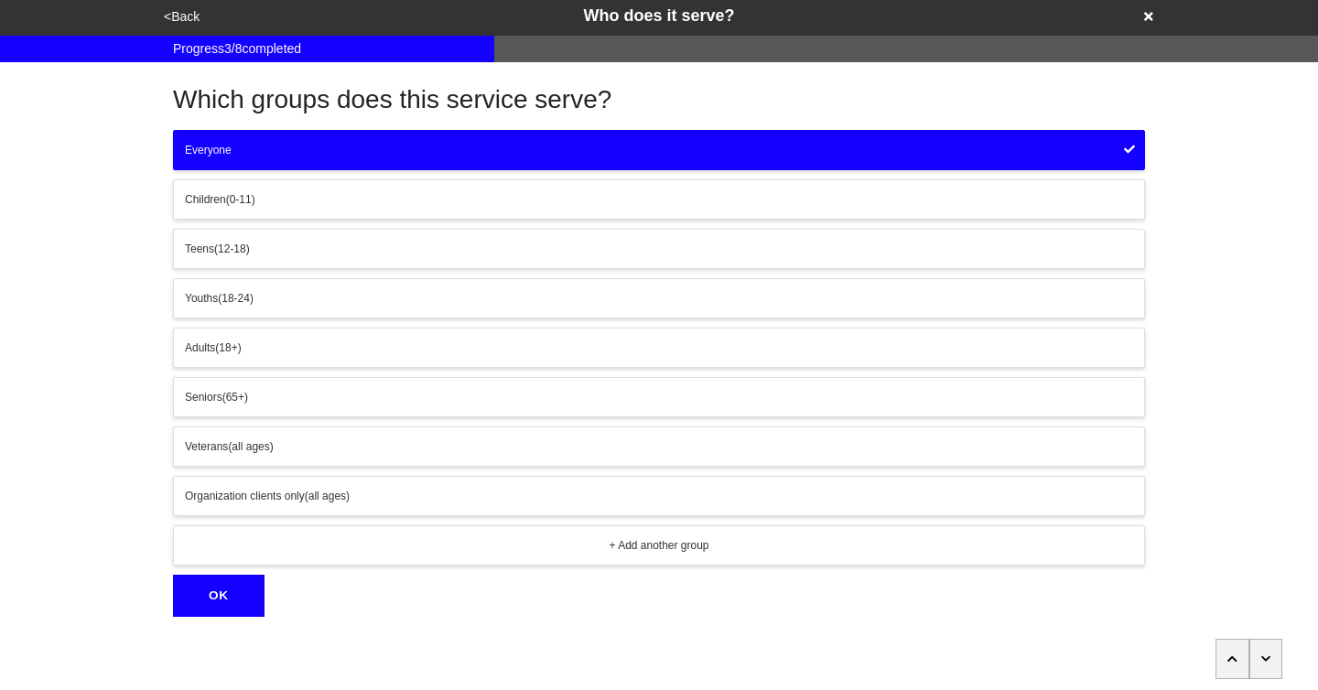
scroll to position [4, 0]
click at [225, 606] on button "OK" at bounding box center [219, 596] width 92 height 42
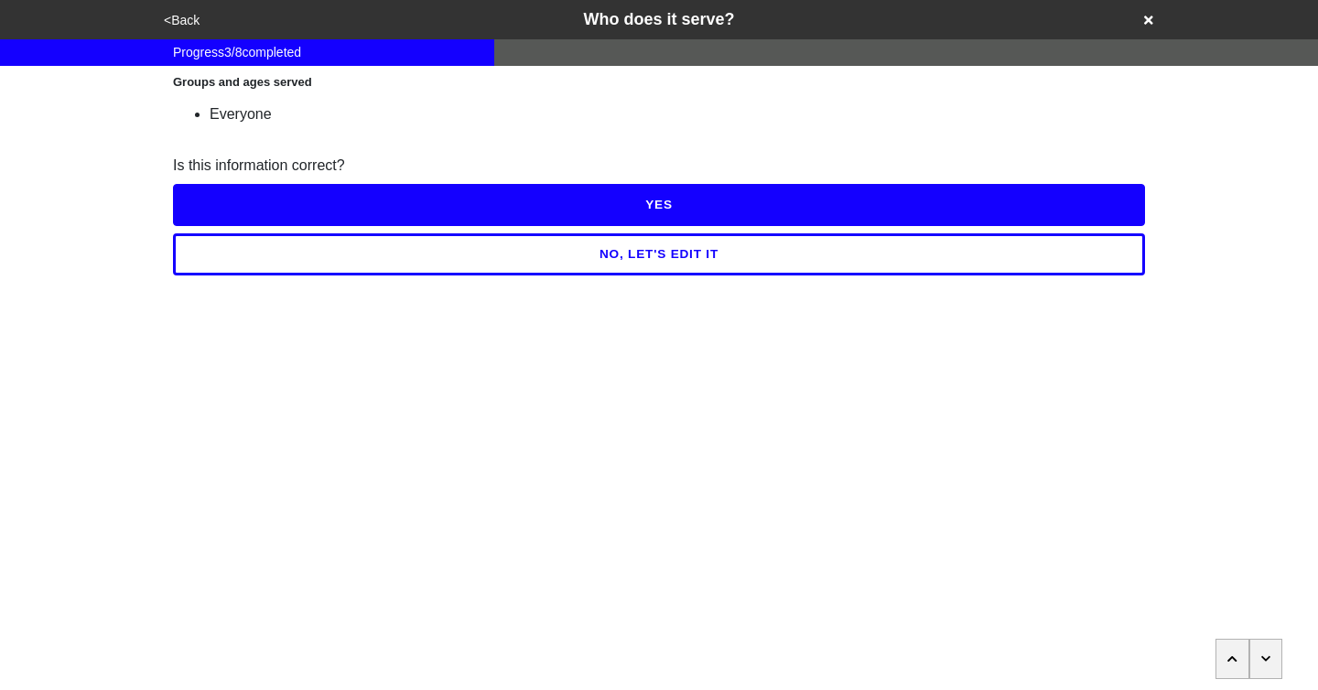
scroll to position [0, 0]
drag, startPoint x: 281, startPoint y: 119, endPoint x: 161, endPoint y: 118, distance: 119.9
click at [161, 118] on div "Groups and ages served Everyone Is this information correct? YES NO, LET'S EDIT…" at bounding box center [659, 171] width 1016 height 210
click at [270, 110] on span "Everyone" at bounding box center [241, 114] width 62 height 16
click at [268, 113] on span "Everyone" at bounding box center [241, 114] width 62 height 16
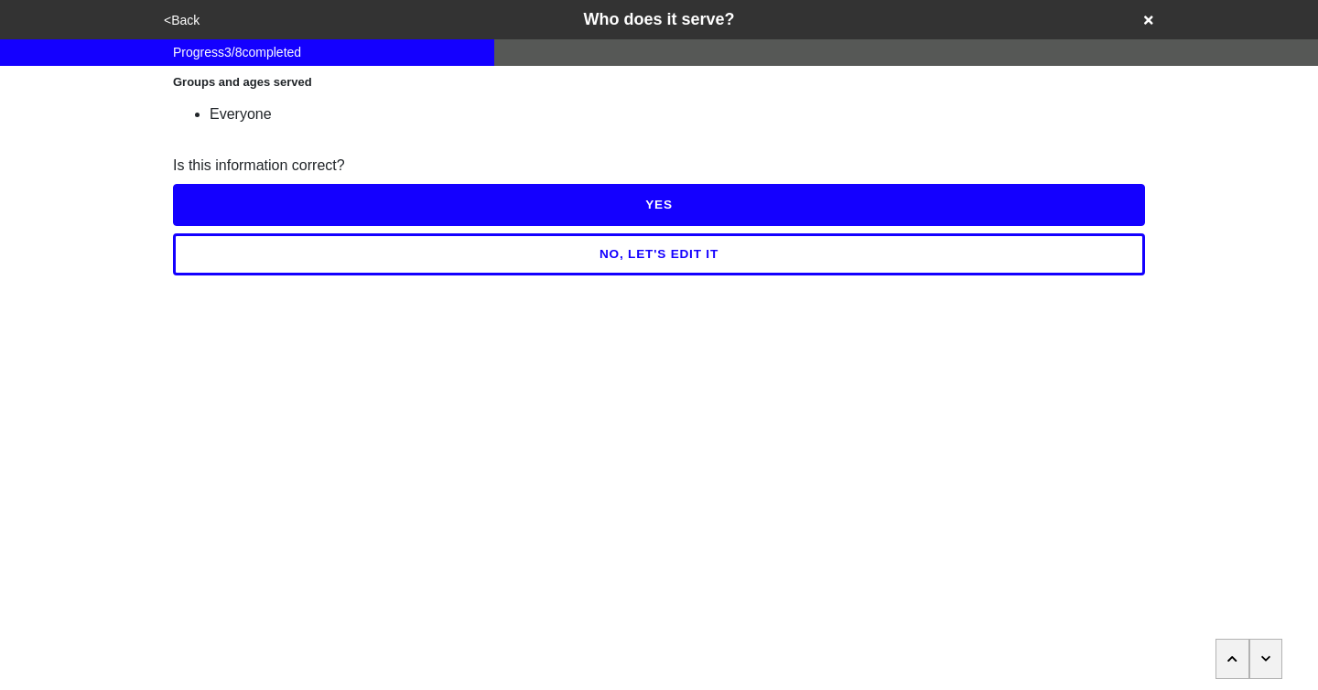
click at [659, 255] on button "NO, LET'S EDIT IT" at bounding box center [659, 254] width 972 height 42
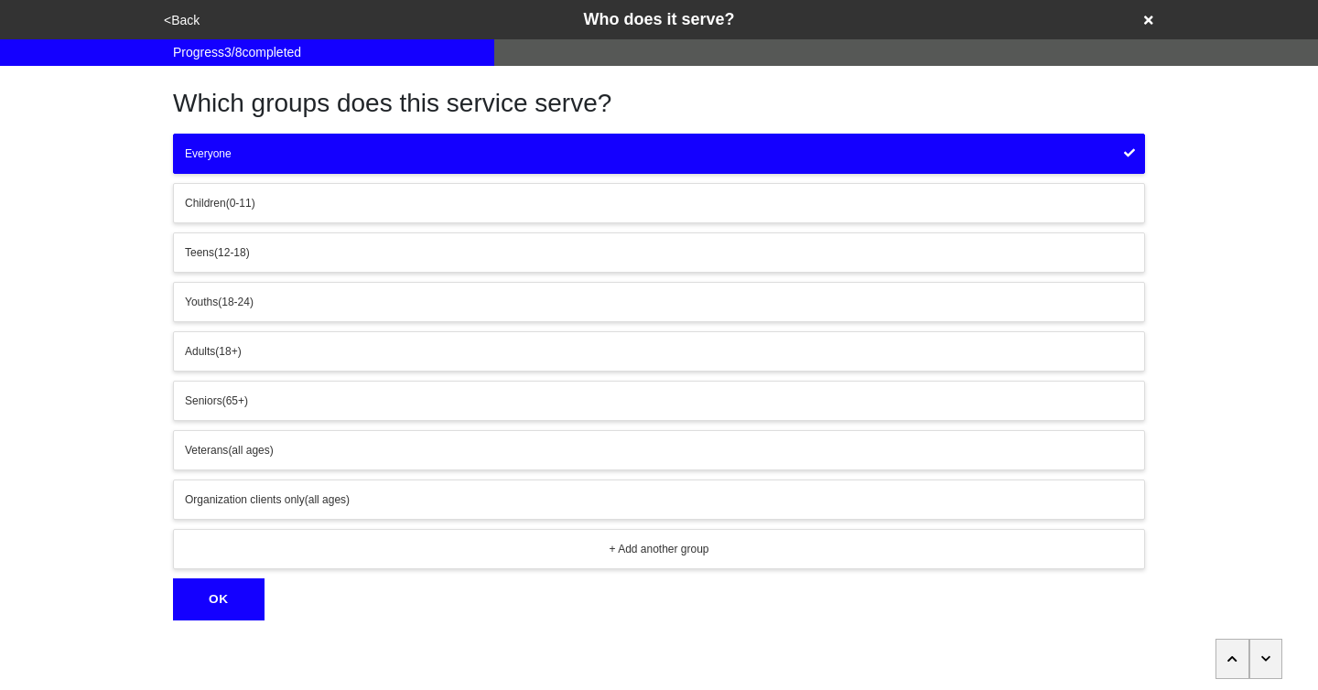
click at [156, 180] on div "Which groups does this service serve? Everyone Children (0-11) Teens (12-18) Yo…" at bounding box center [659, 343] width 1016 height 555
click at [92, 185] on div "<Back Who does it serve? Progress 3 / 8 completed Which groups does this servic…" at bounding box center [659, 310] width 1318 height 621
drag, startPoint x: 181, startPoint y: 153, endPoint x: 292, endPoint y: 155, distance: 110.8
click at [292, 155] on button "Everyone" at bounding box center [659, 154] width 972 height 40
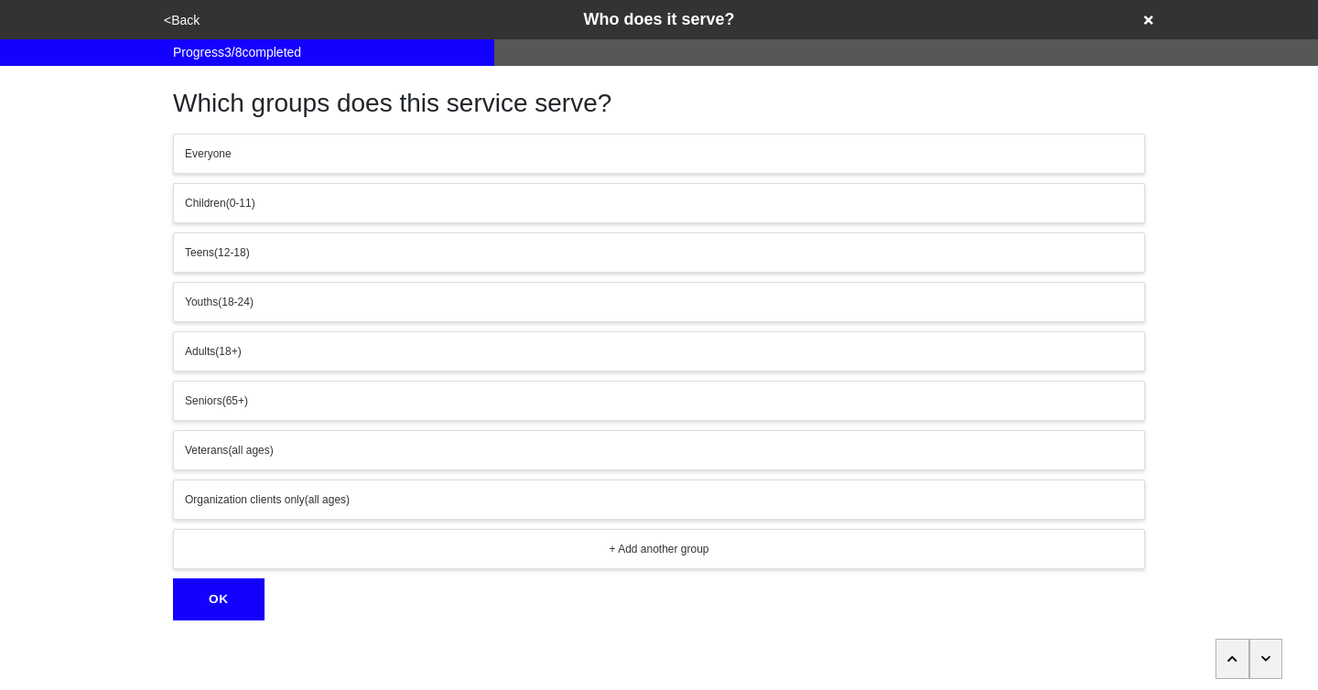
click at [213, 169] on button "Everyone" at bounding box center [659, 154] width 972 height 40
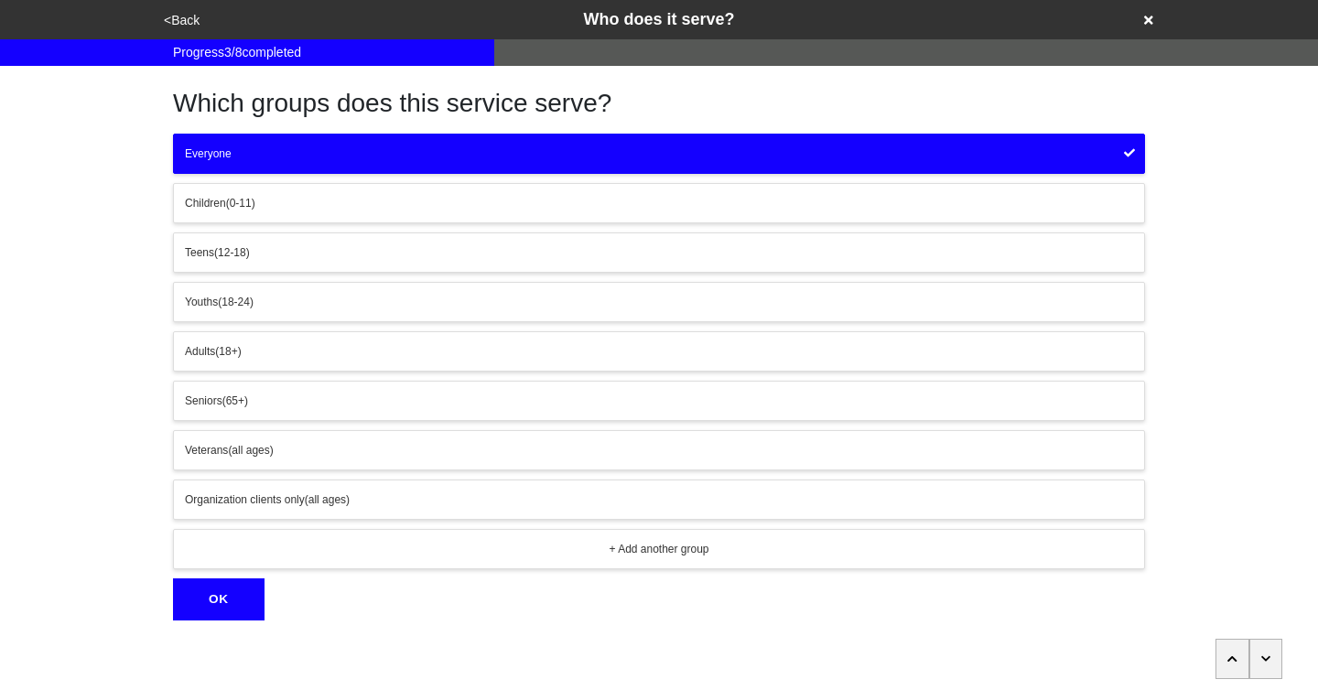
click at [131, 509] on div "<Back Who does it serve? Progress 3 / 8 completed Which groups does this servic…" at bounding box center [659, 310] width 1318 height 621
click at [59, 433] on div "<Back Who does it serve? Progress 3 / 8 completed Which groups does this servic…" at bounding box center [659, 310] width 1318 height 621
click at [1192, 289] on div "<Back Who does it serve? Progress 3 / 8 completed Which groups does this servic…" at bounding box center [659, 310] width 1318 height 621
